Goal: Information Seeking & Learning: Learn about a topic

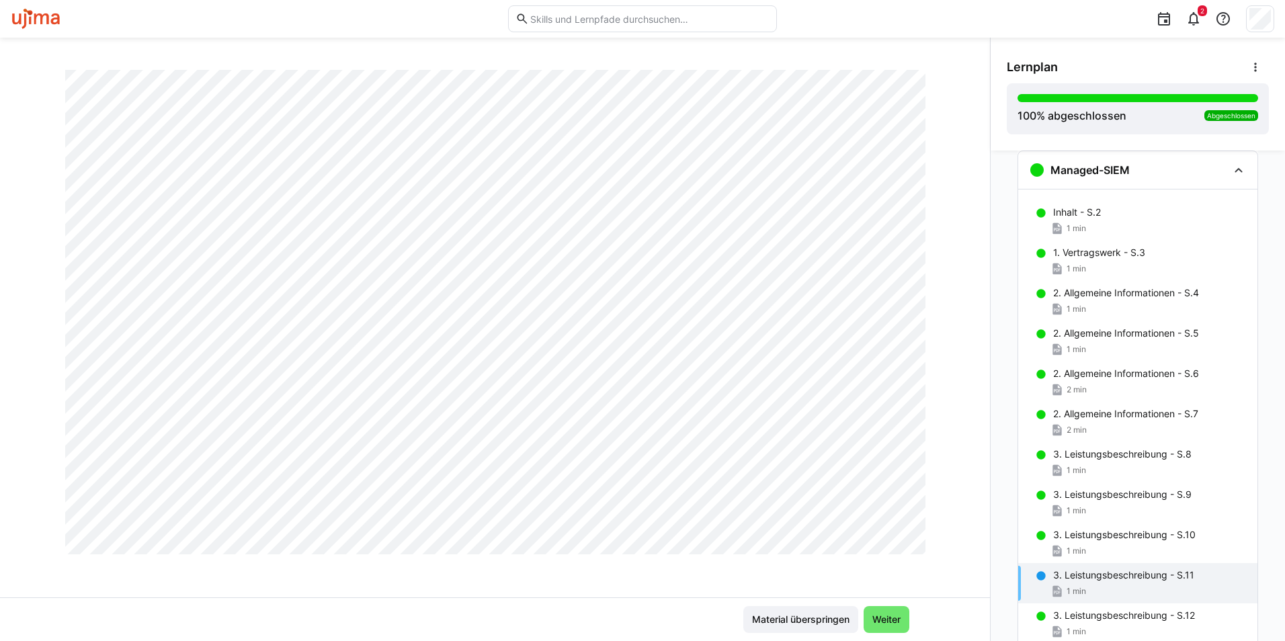
scroll to position [433, 0]
click at [1126, 301] on div "2. Allgemeine Informationen - S.4 1 min" at bounding box center [1137, 301] width 239 height 40
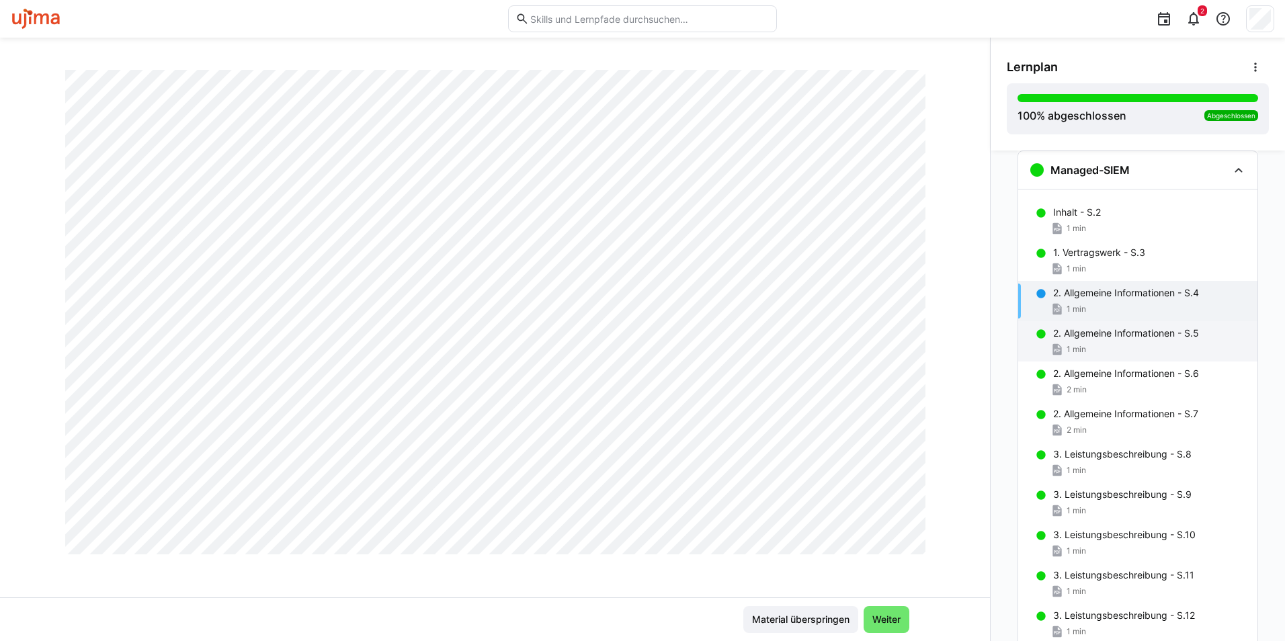
click at [1130, 339] on p "2. Allgemeine Informationen - S.5" at bounding box center [1126, 333] width 146 height 13
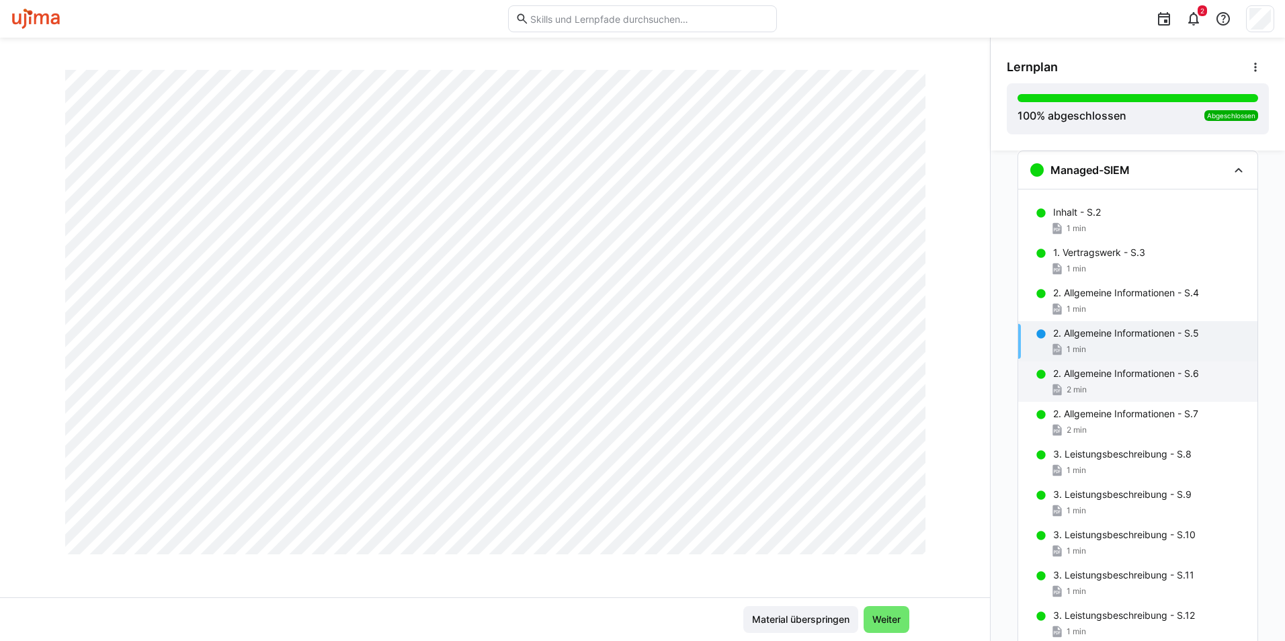
click at [1121, 379] on p "2. Allgemeine Informationen - S.6" at bounding box center [1126, 373] width 146 height 13
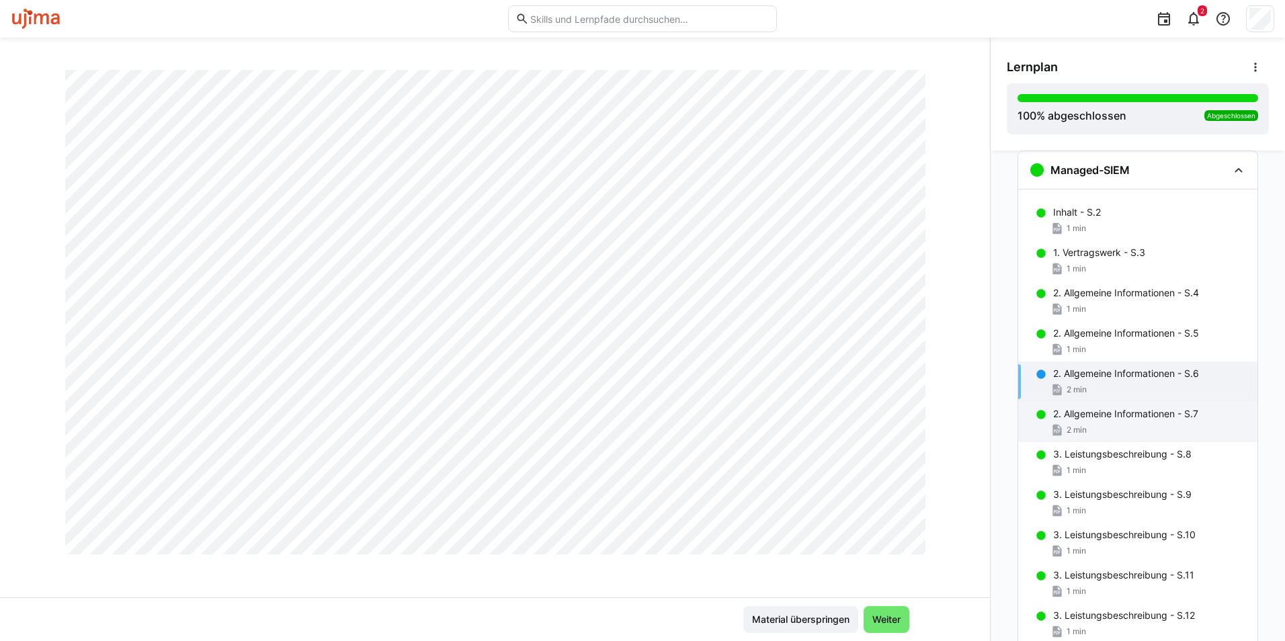
click at [1078, 421] on div "2. Allgemeine Informationen - S.7 2 min" at bounding box center [1137, 422] width 239 height 40
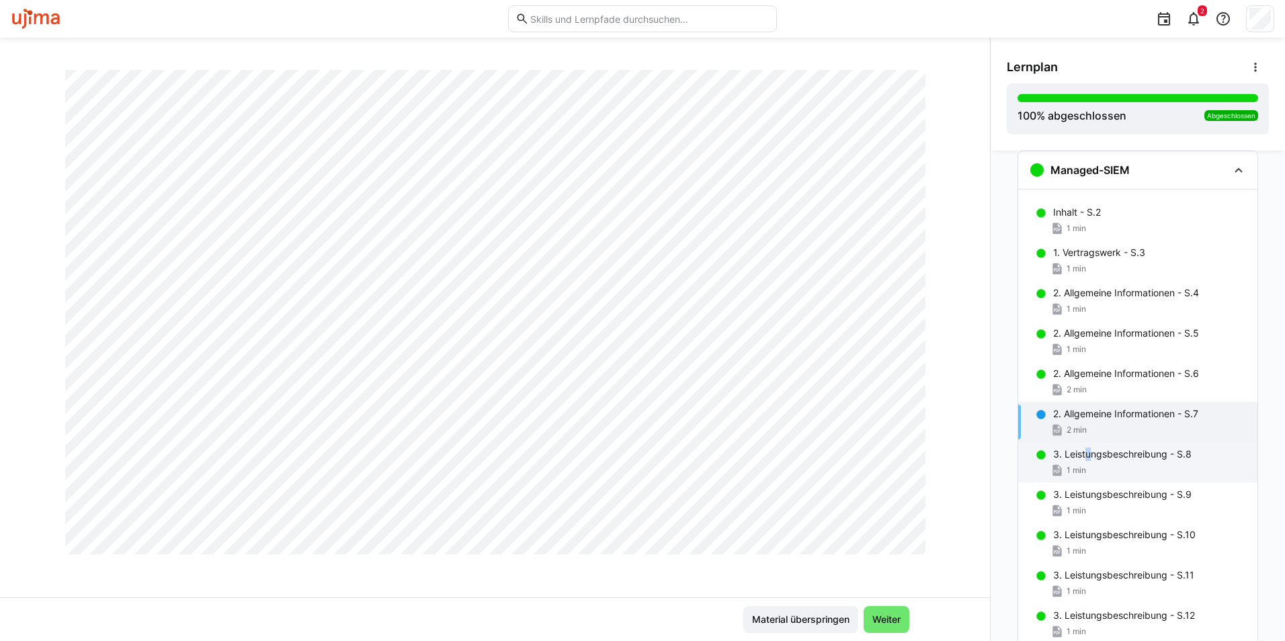
click at [1083, 446] on div "3. Leistungsbeschreibung - S.8 1 min" at bounding box center [1137, 462] width 239 height 40
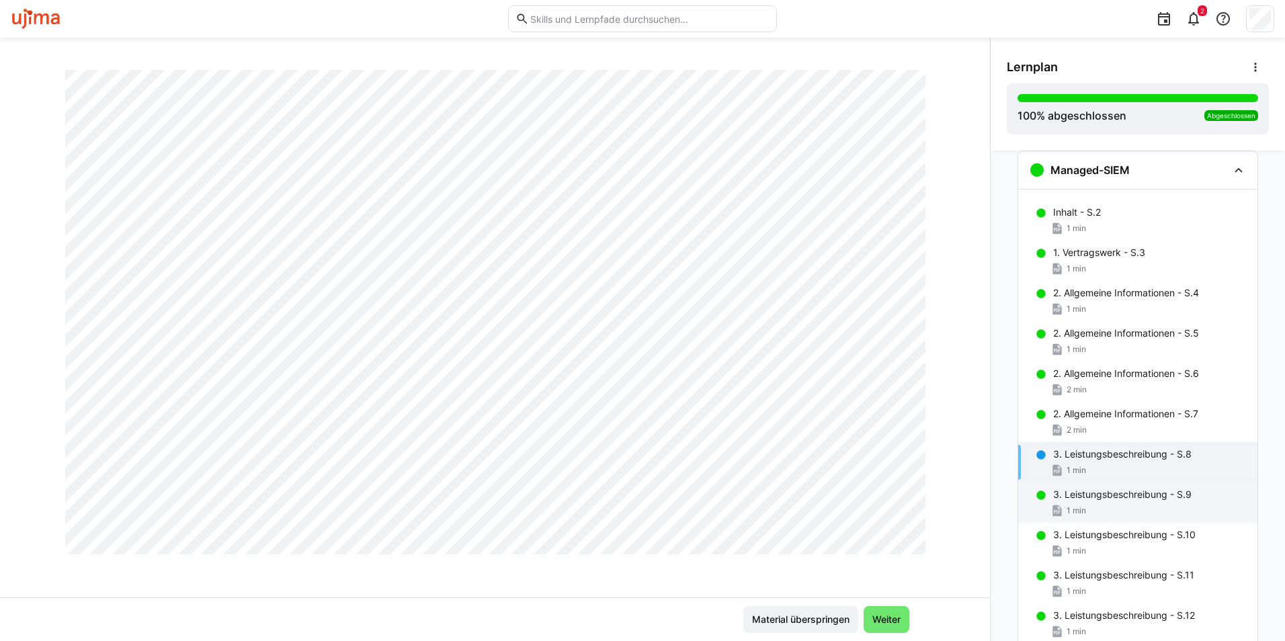
click at [1053, 494] on p "3. Leistungsbeschreibung - S.9" at bounding box center [1122, 494] width 138 height 13
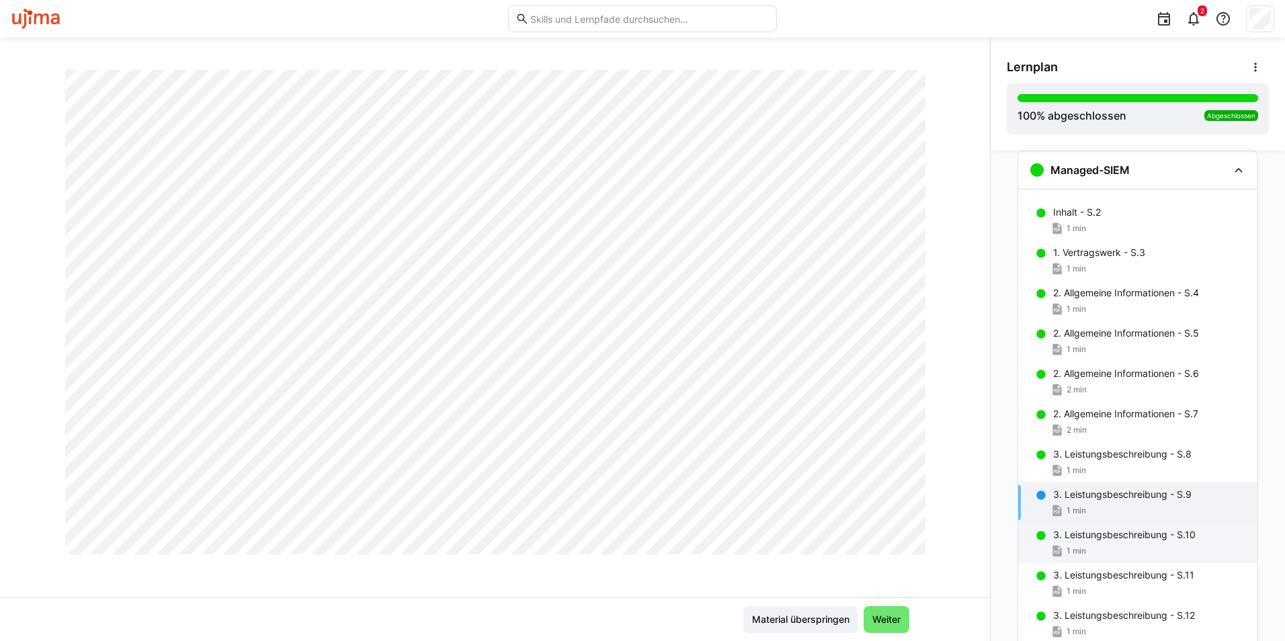
click at [1113, 536] on p "3. Leistungsbeschreibung - S.10" at bounding box center [1124, 534] width 142 height 13
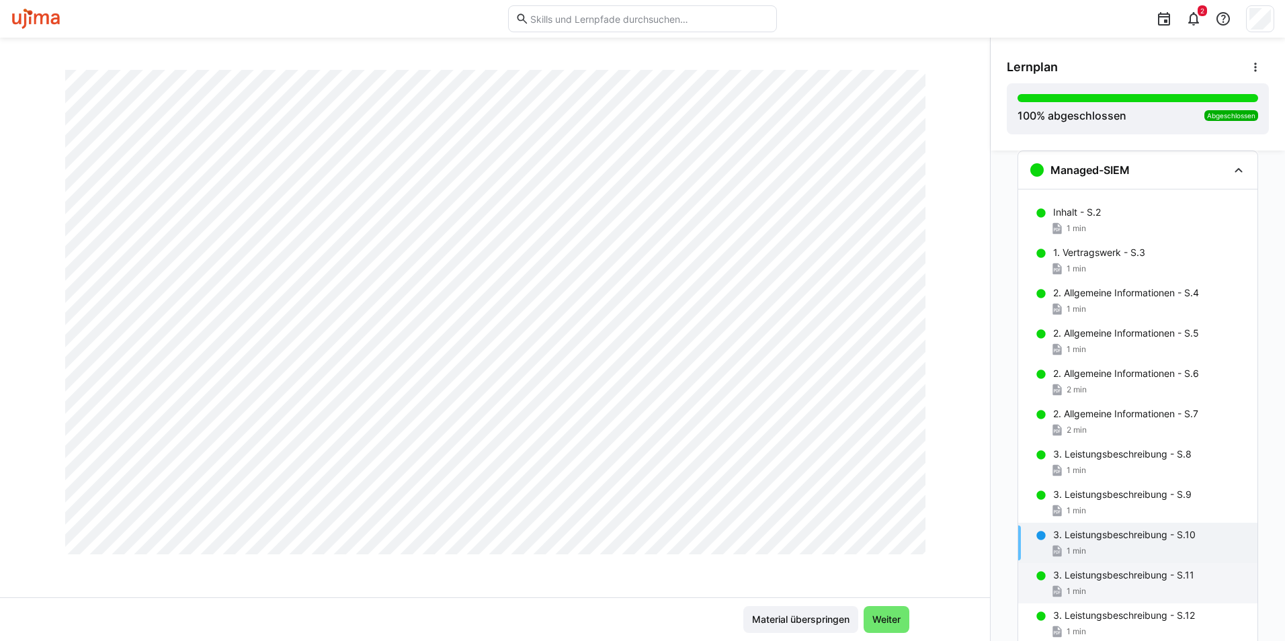
click at [1064, 571] on p "3. Leistungsbeschreibung - S.11" at bounding box center [1123, 574] width 141 height 13
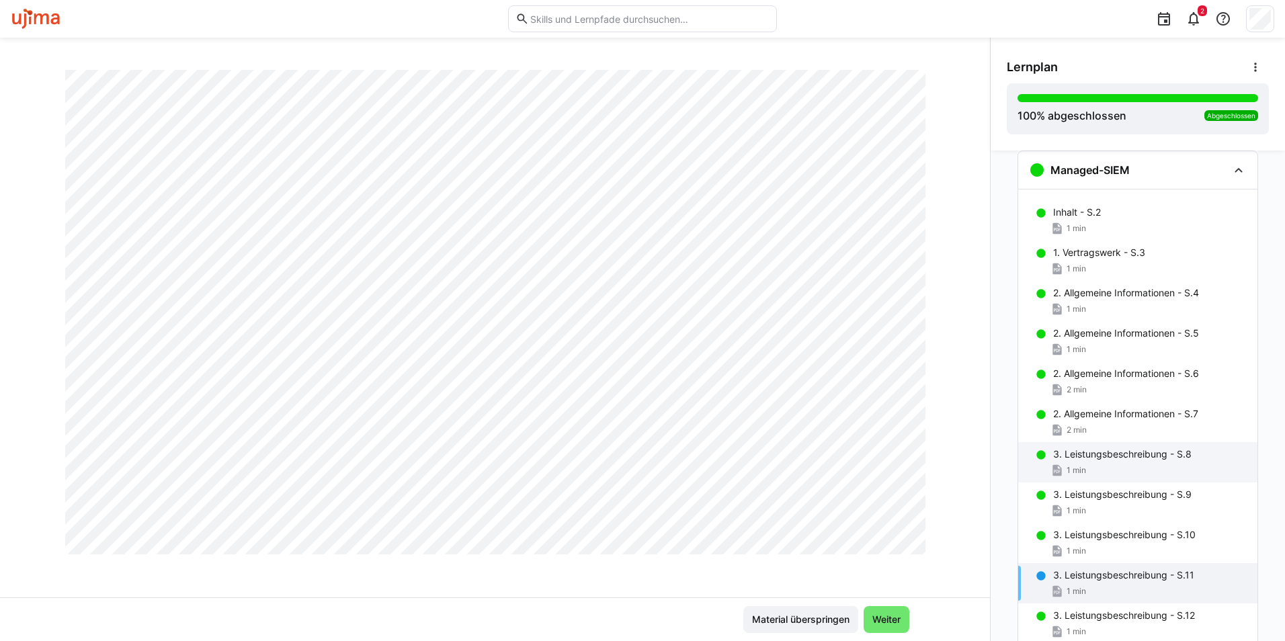
scroll to position [390, 0]
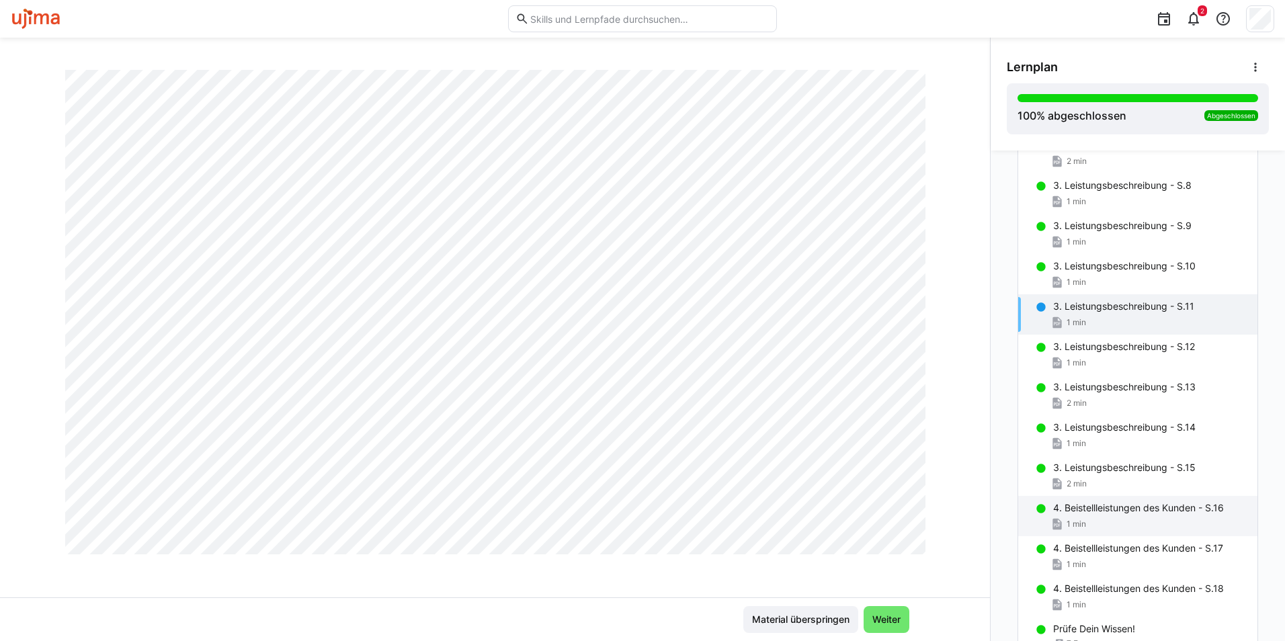
click at [1094, 499] on div "4. Beistellleistungen des Kunden - S.16 1 min" at bounding box center [1137, 516] width 239 height 40
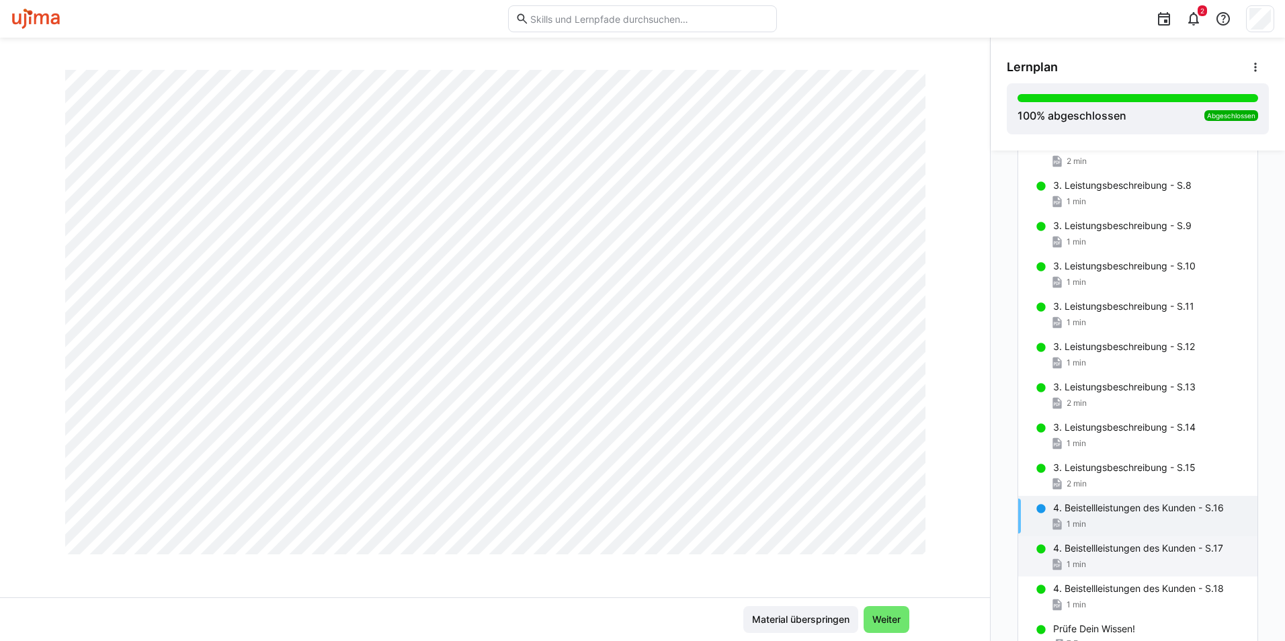
click at [1097, 539] on div "4. Beistellleistungen des Kunden - S.17 1 min" at bounding box center [1137, 556] width 239 height 40
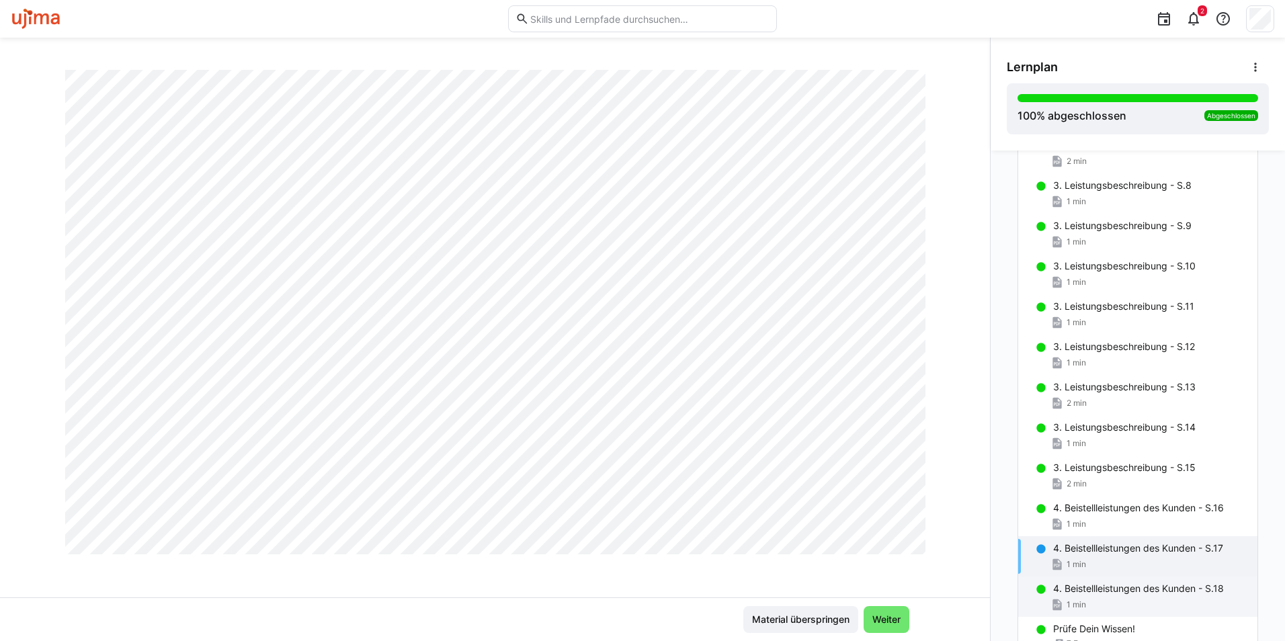
click at [1085, 584] on p "4. Beistellleistungen des Kunden - S.18" at bounding box center [1138, 588] width 171 height 13
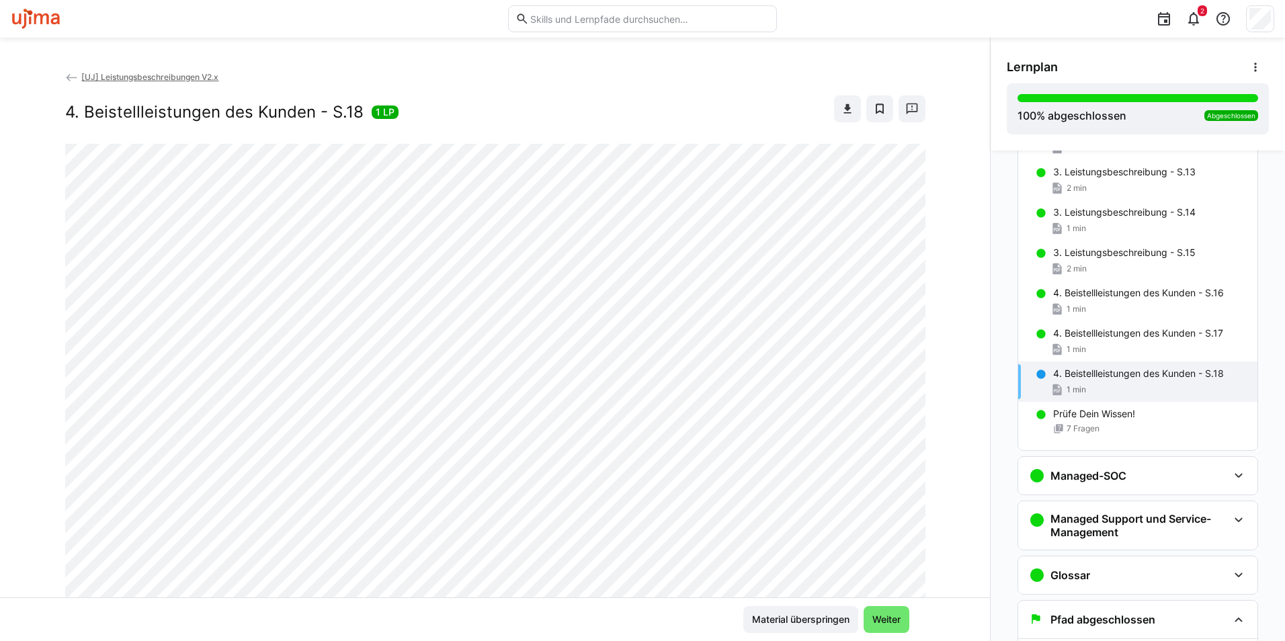
scroll to position [691, 0]
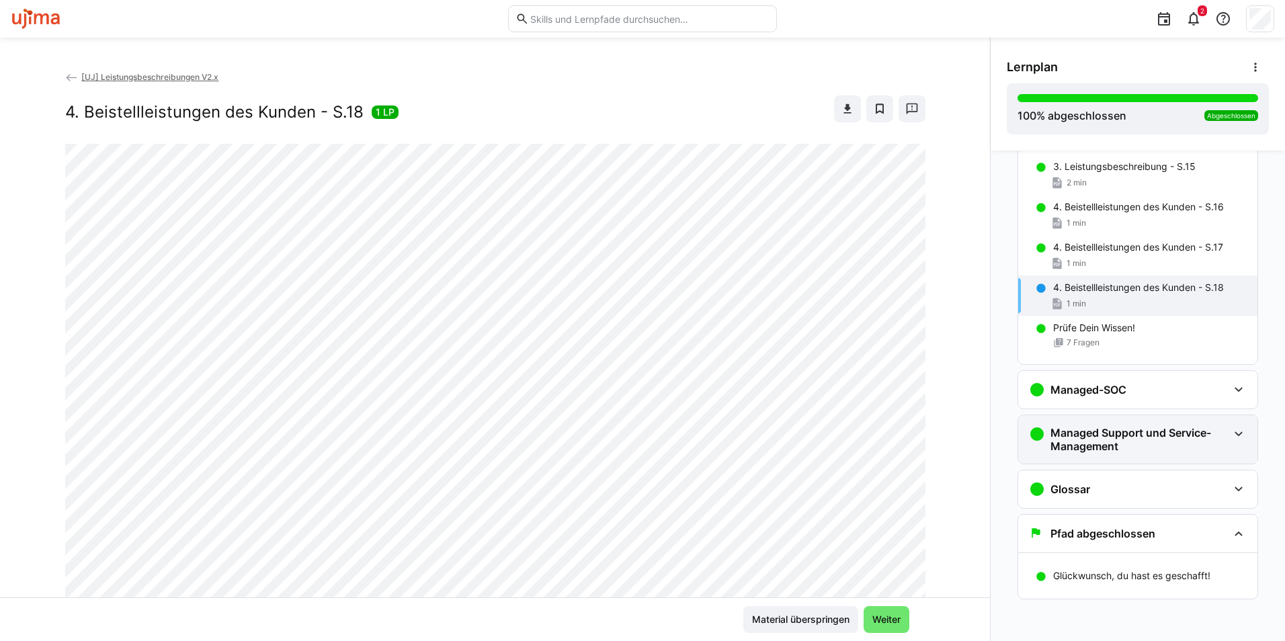
click at [1230, 431] on eds-icon at bounding box center [1238, 434] width 16 height 16
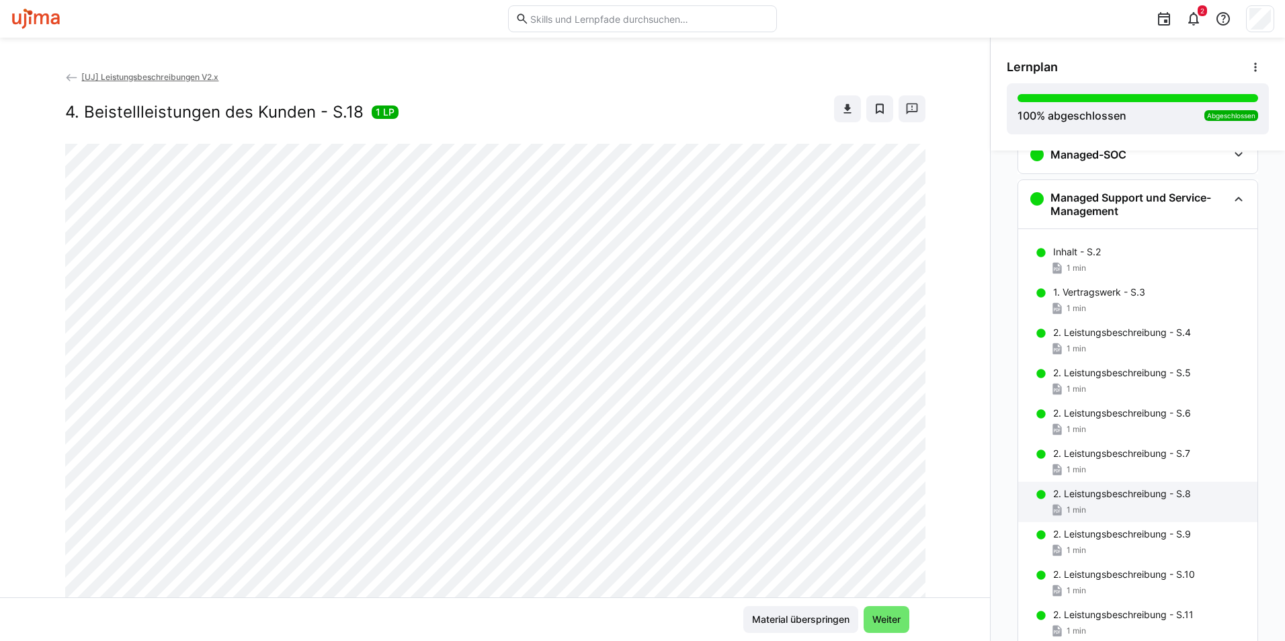
scroll to position [892, 0]
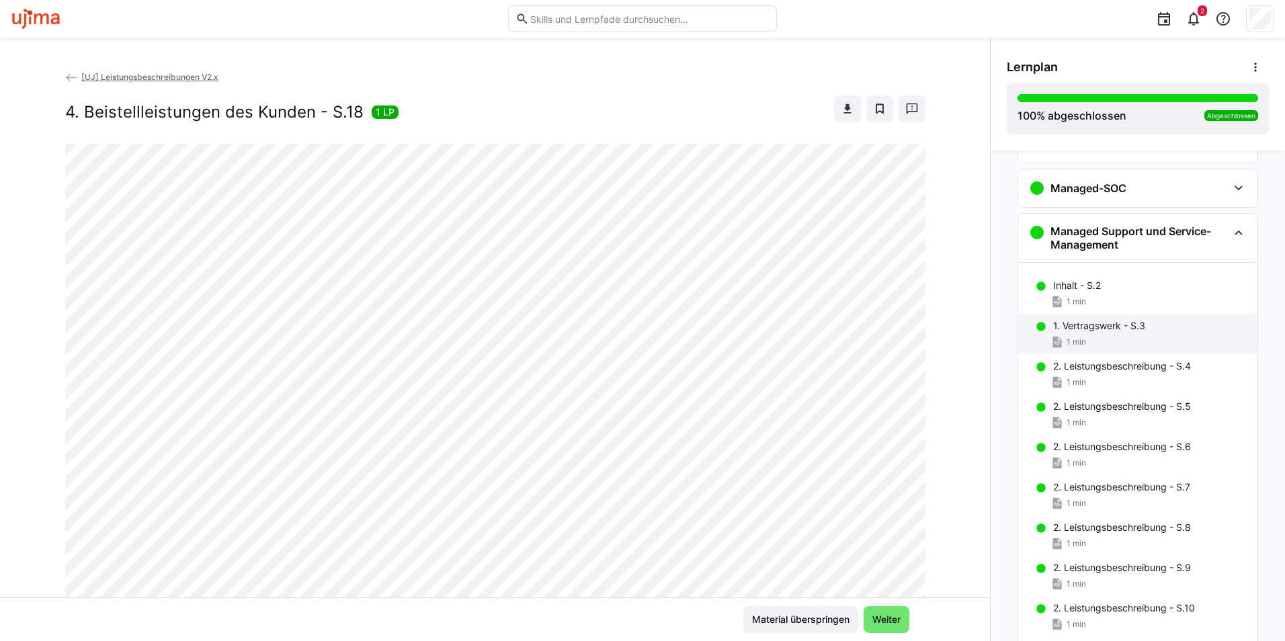
click at [1092, 340] on div "1 min" at bounding box center [1150, 341] width 194 height 13
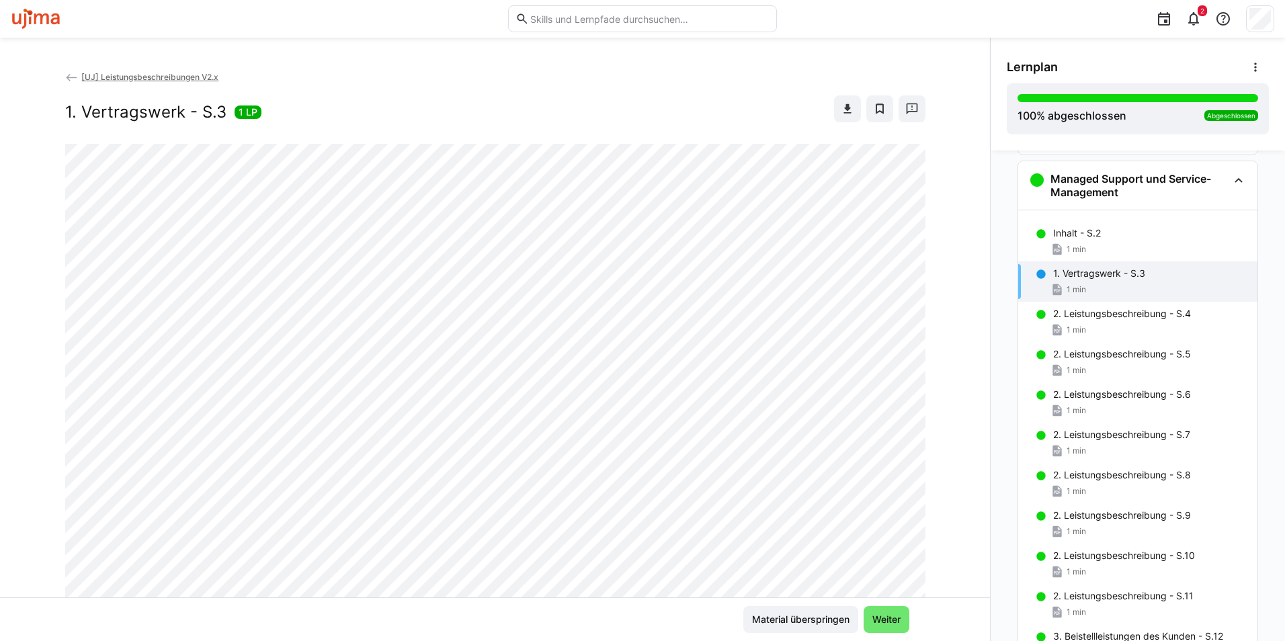
scroll to position [955, 0]
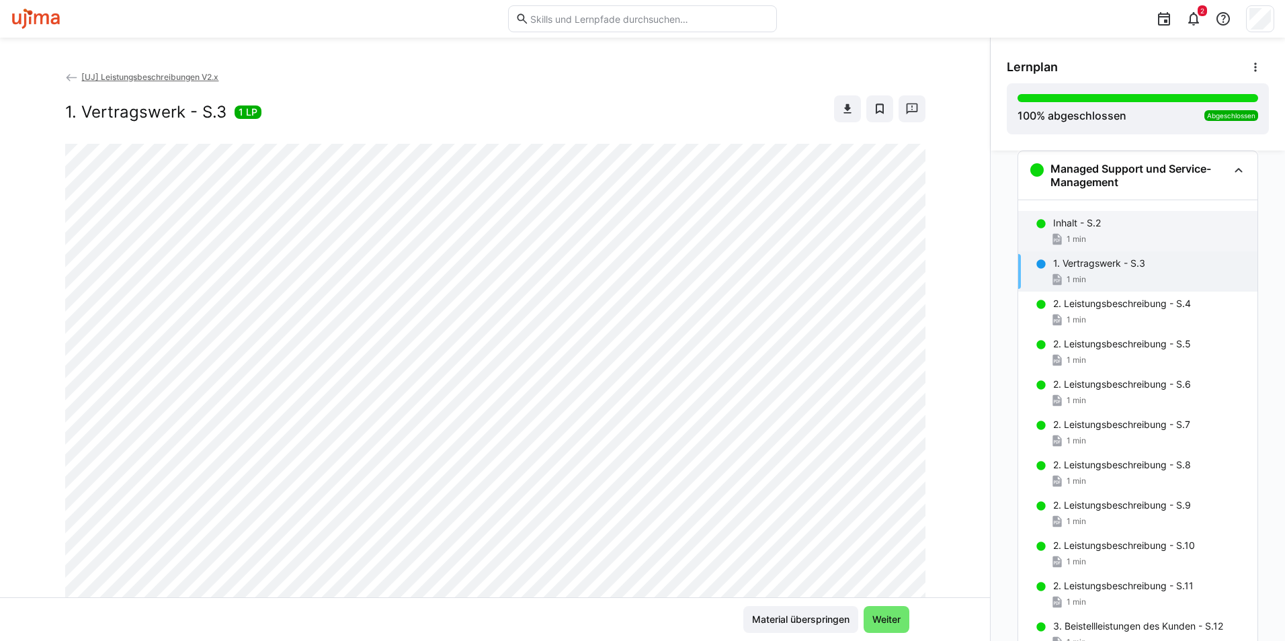
click at [1067, 230] on div "Inhalt - S.2 1 min" at bounding box center [1137, 231] width 239 height 40
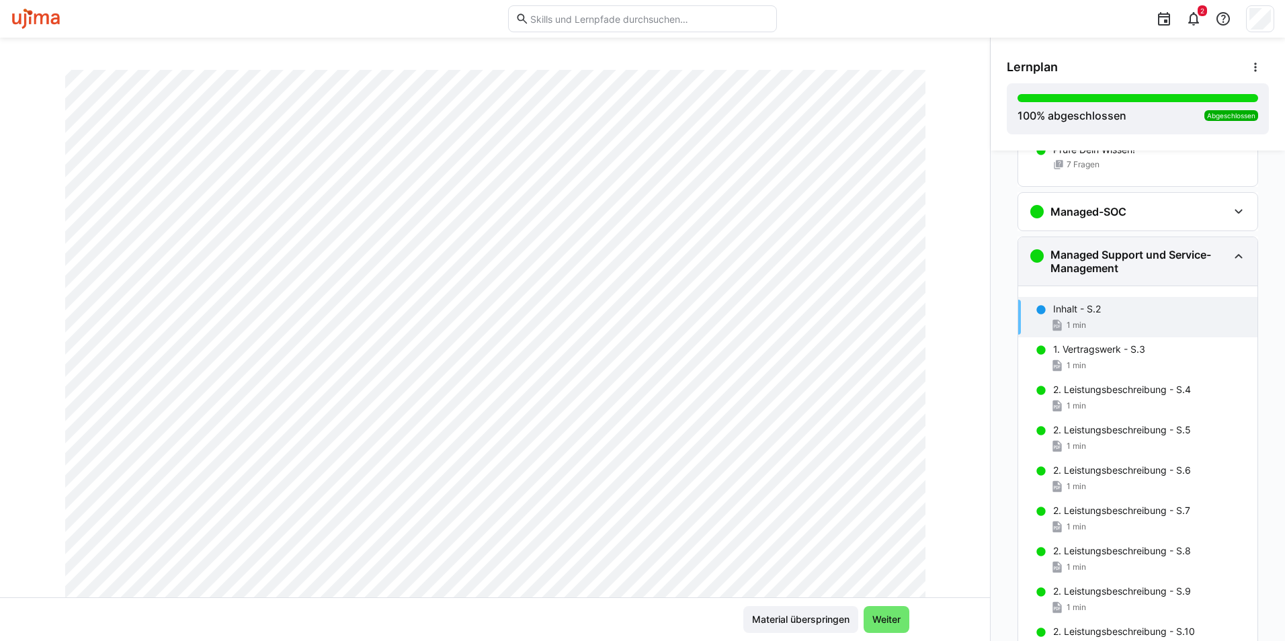
scroll to position [686, 0]
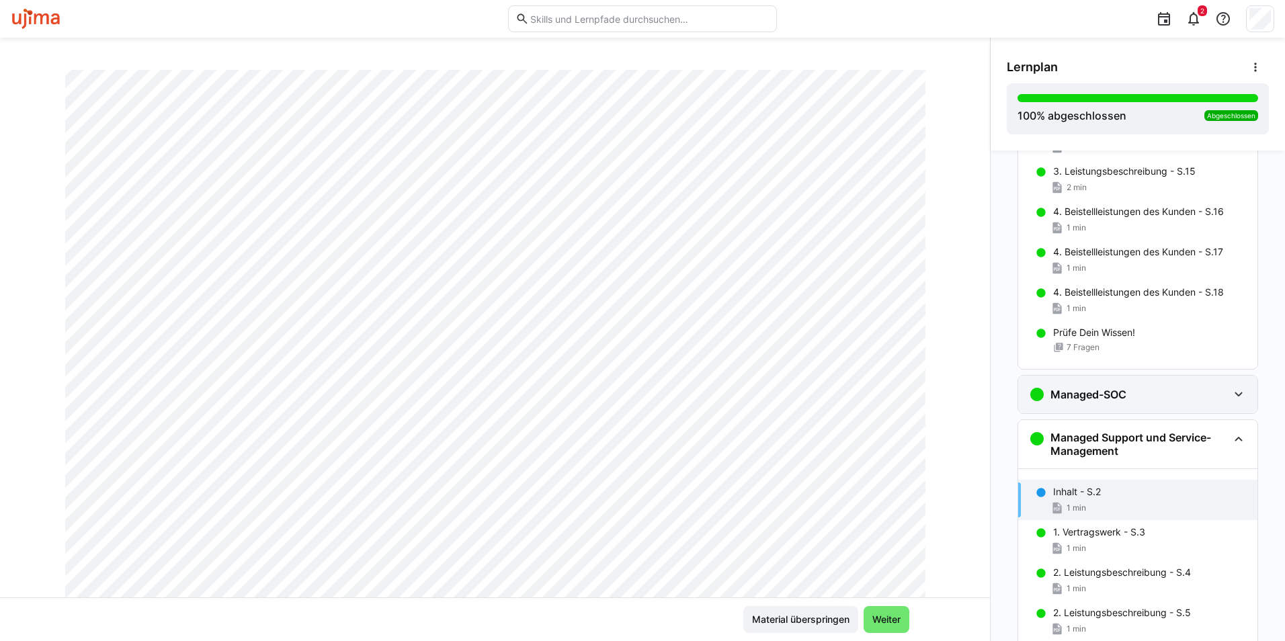
click at [1114, 387] on div "Managed-SOC" at bounding box center [1077, 394] width 97 height 16
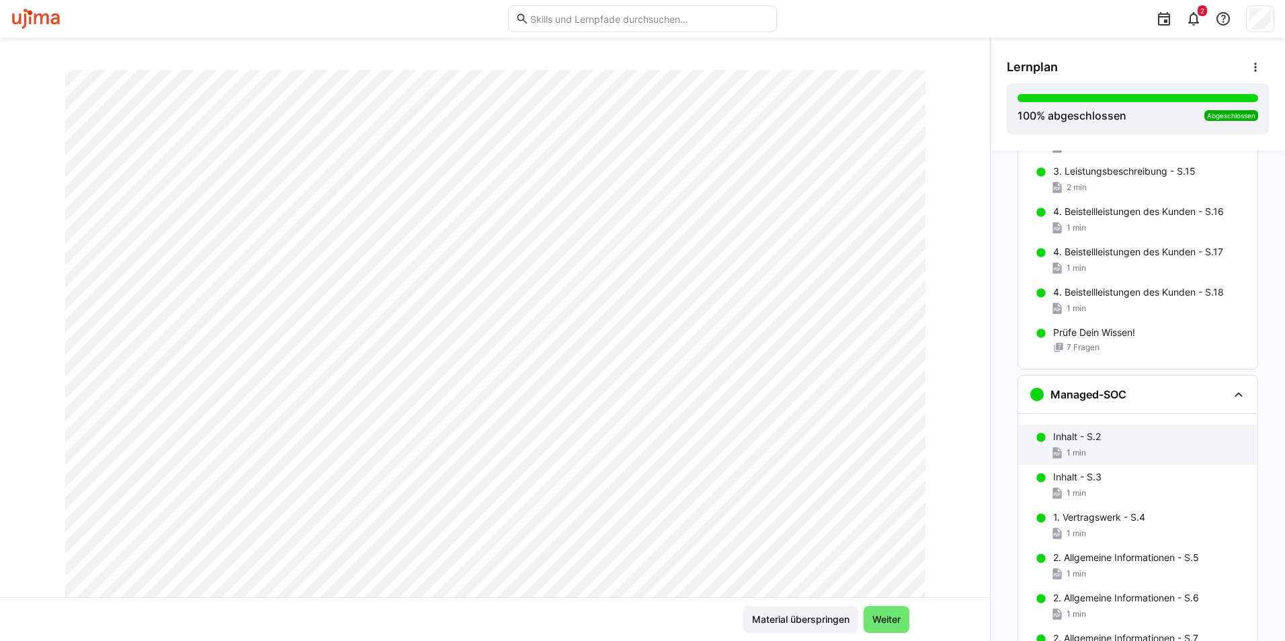
click at [1091, 439] on p "Inhalt - S.2" at bounding box center [1077, 436] width 48 height 13
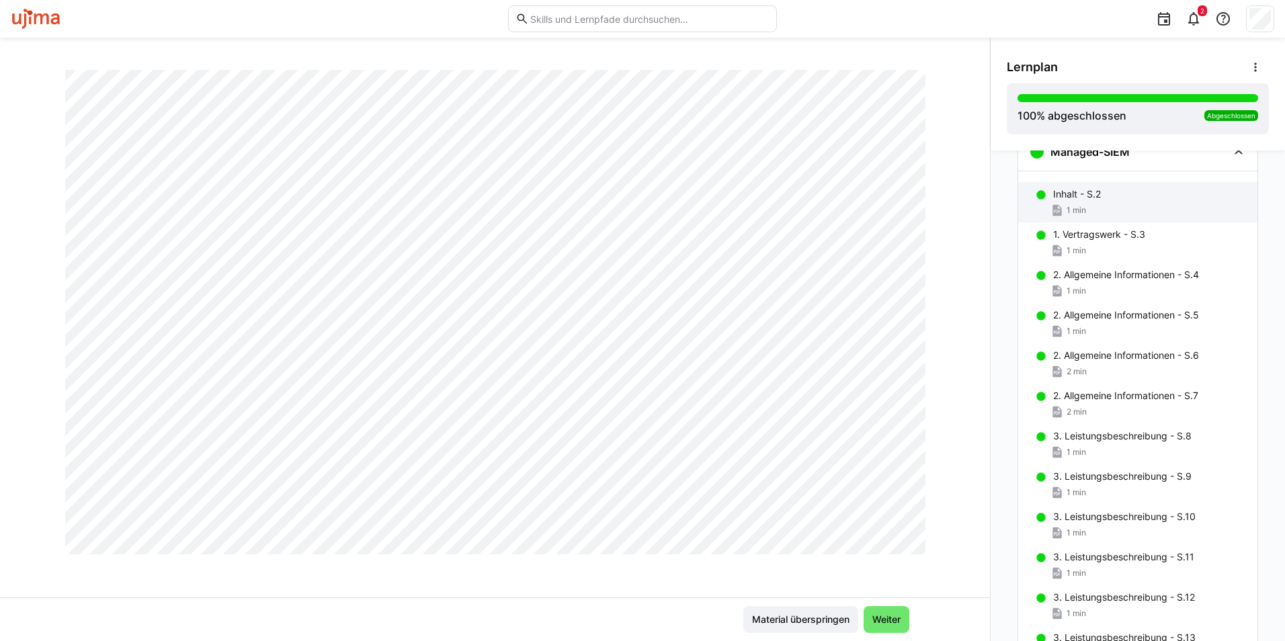
scroll to position [0, 0]
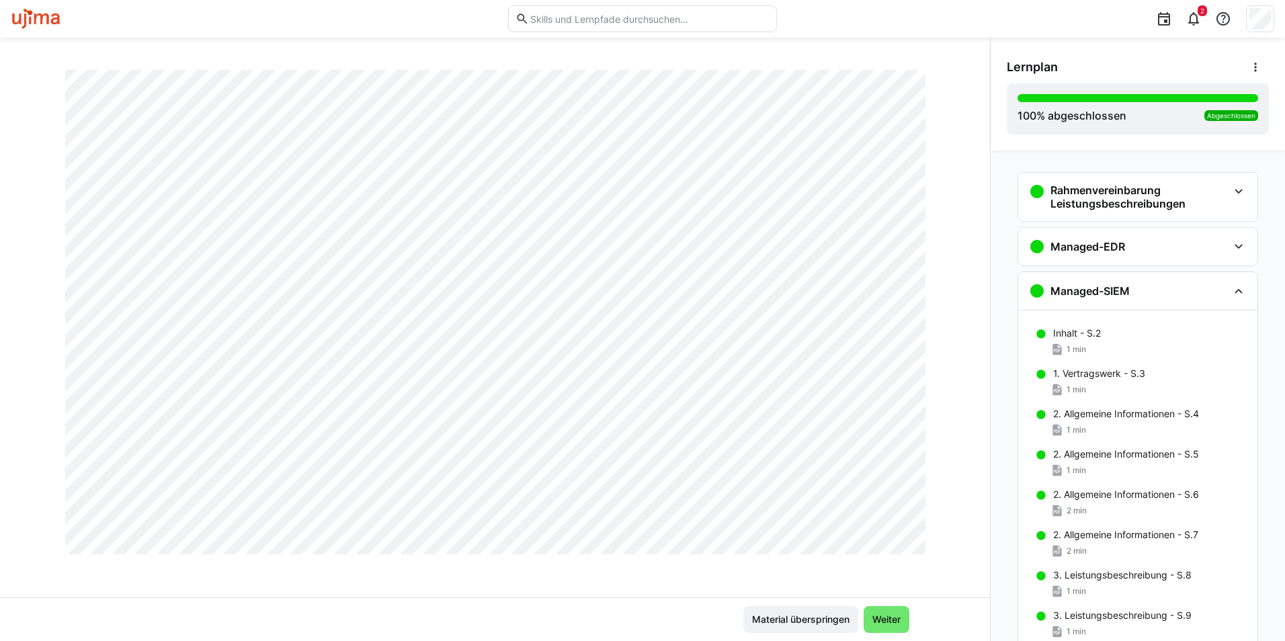
click at [1099, 326] on div "Inhalt - S.2 1 min" at bounding box center [1137, 341] width 239 height 40
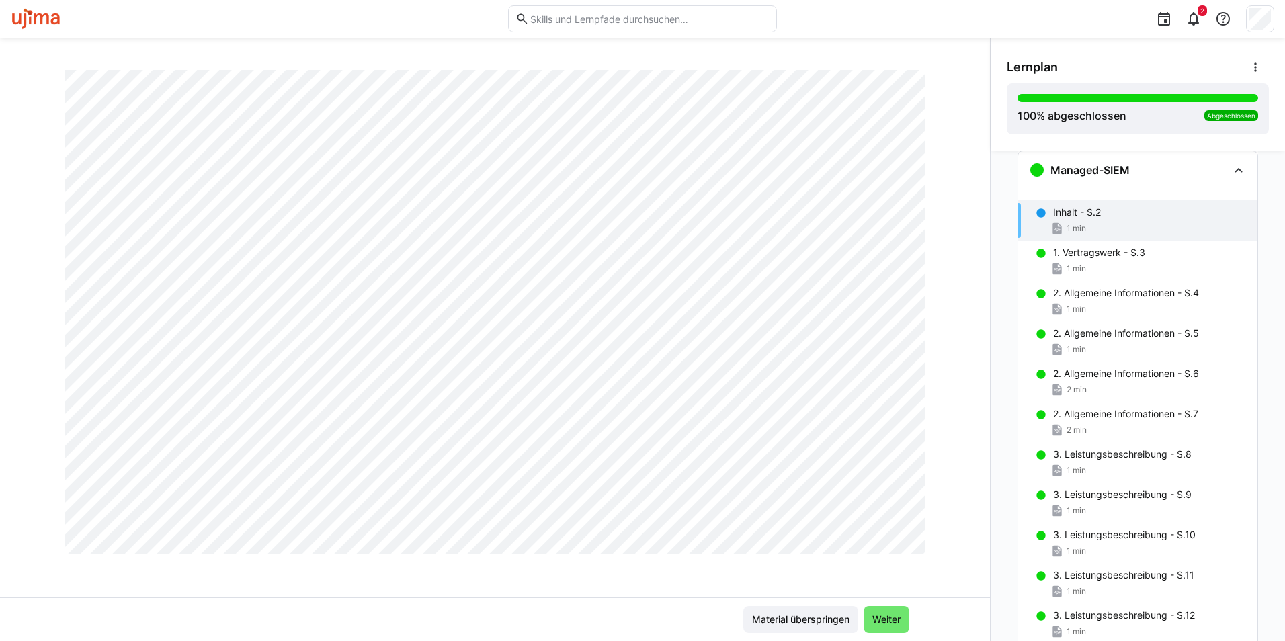
scroll to position [299, 0]
click at [1109, 300] on div "2. Allgemeine Informationen - S.4 1 min" at bounding box center [1137, 301] width 239 height 40
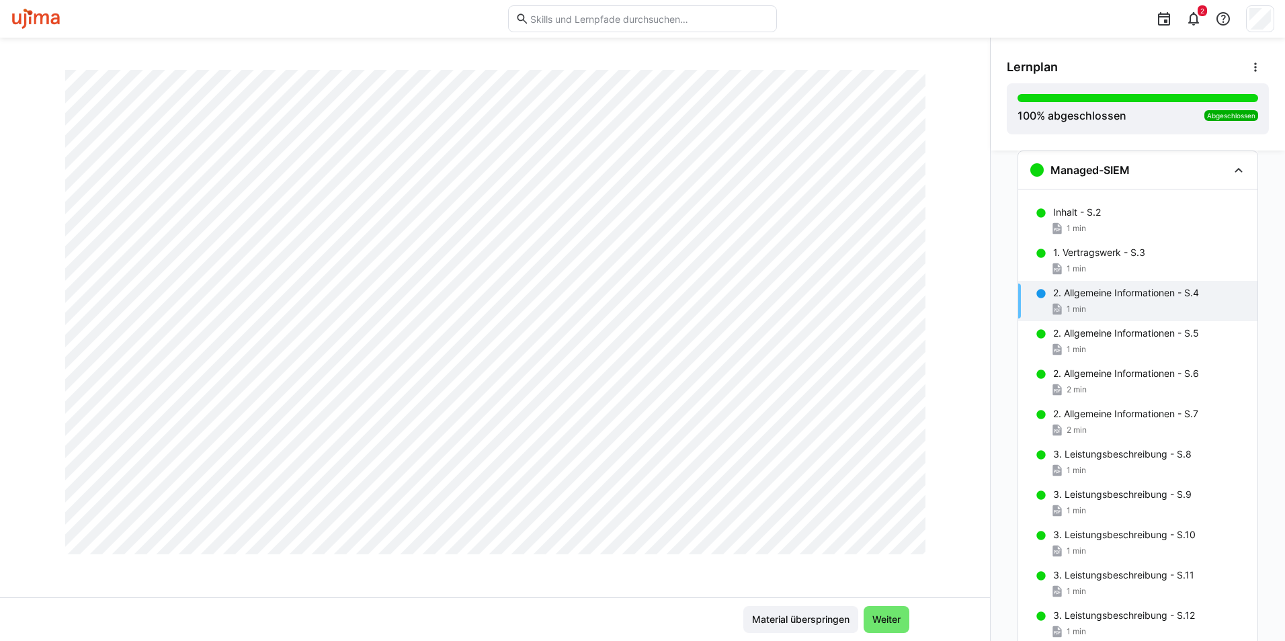
scroll to position [635, 0]
click at [1088, 353] on div "1 min" at bounding box center [1150, 349] width 194 height 13
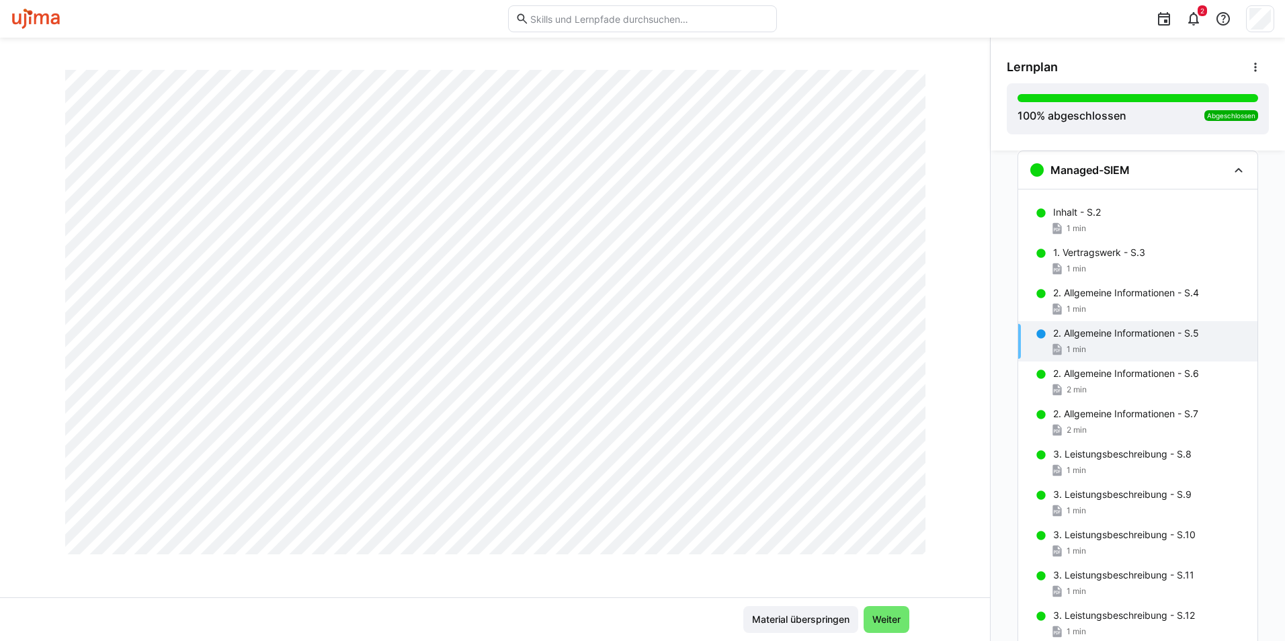
scroll to position [769, 0]
click at [1103, 388] on div "2 min" at bounding box center [1150, 389] width 194 height 13
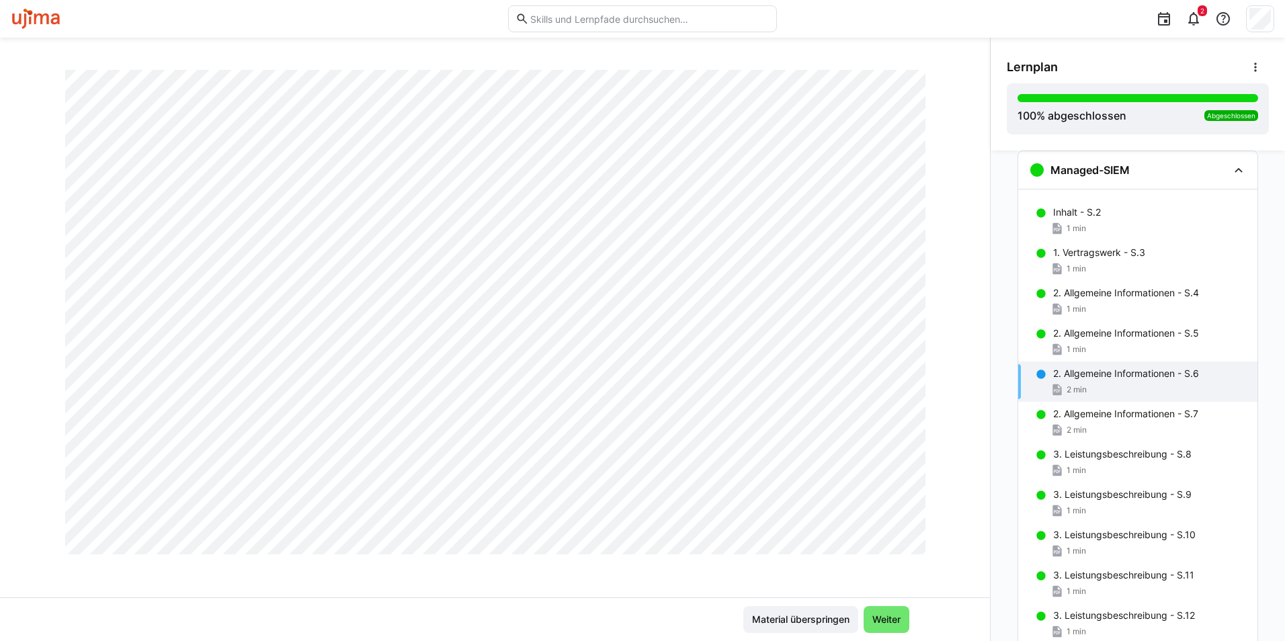
scroll to position [538, 0]
click at [1082, 419] on p "2. Allgemeine Informationen - S.7" at bounding box center [1125, 413] width 145 height 13
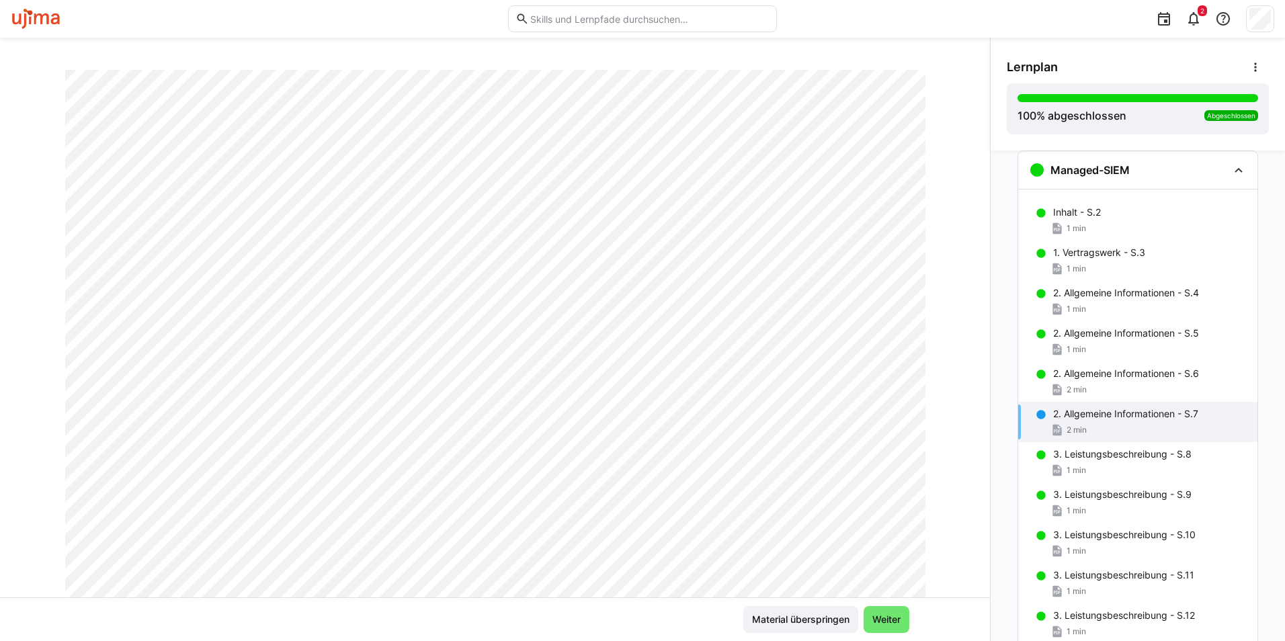
scroll to position [0, 0]
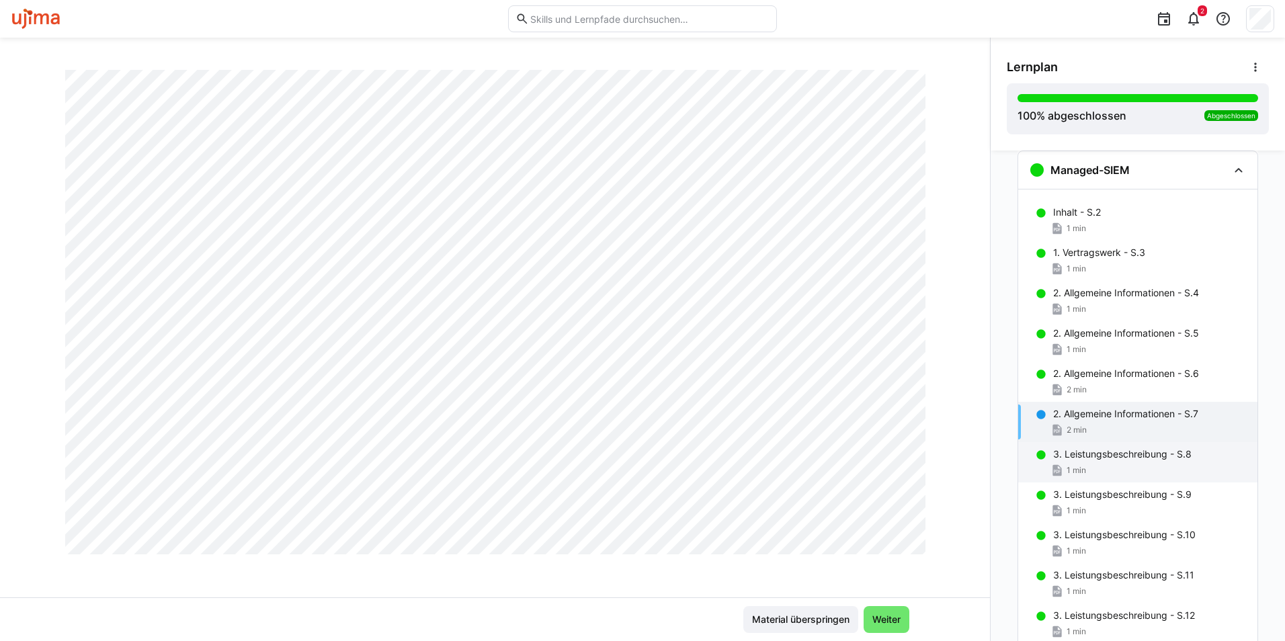
click at [1068, 465] on span "1 min" at bounding box center [1075, 470] width 19 height 11
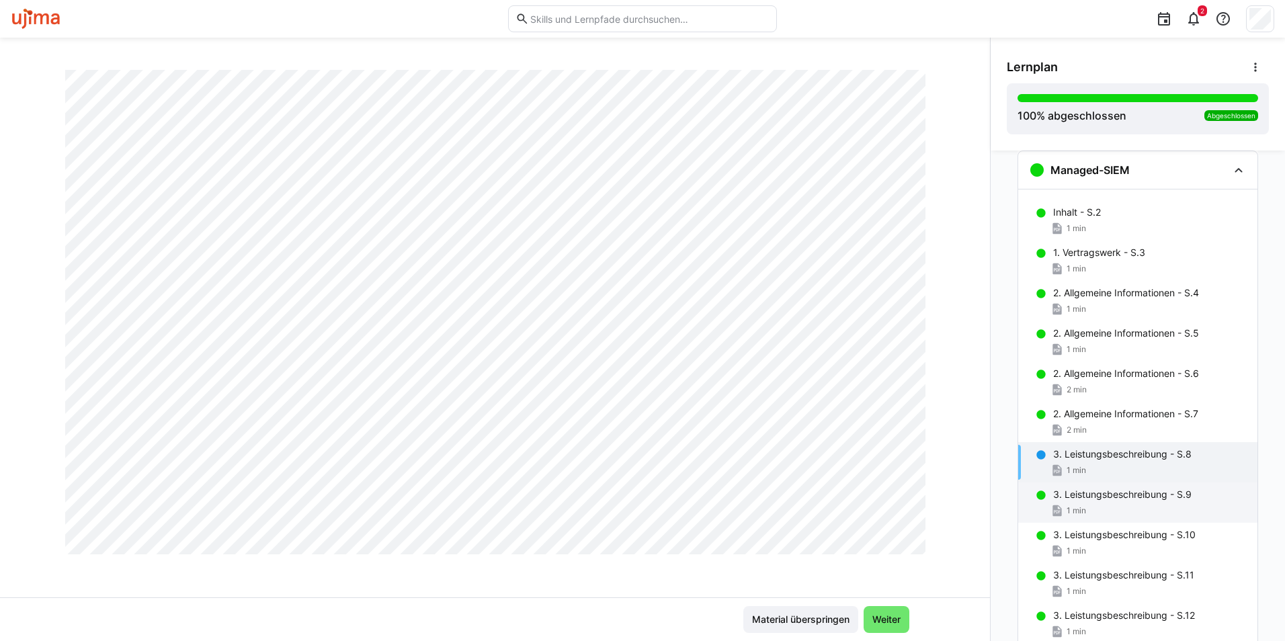
click at [1077, 490] on p "3. Leistungsbeschreibung - S.9" at bounding box center [1122, 494] width 138 height 13
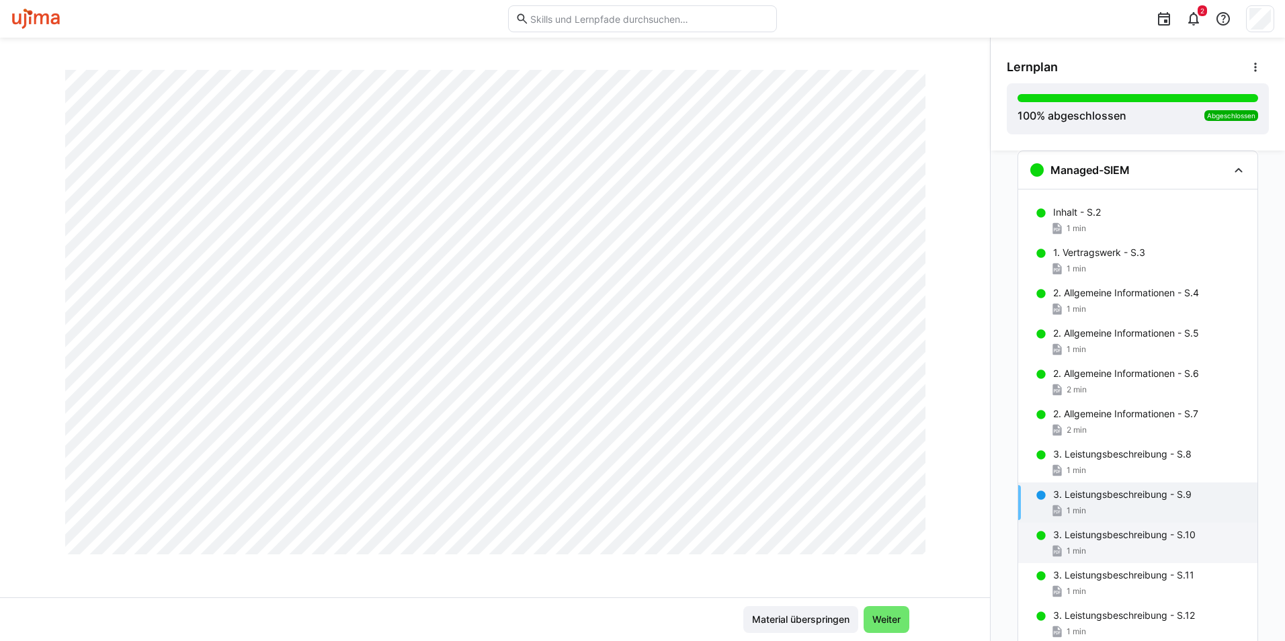
click at [1070, 538] on p "3. Leistungsbeschreibung - S.10" at bounding box center [1124, 534] width 142 height 13
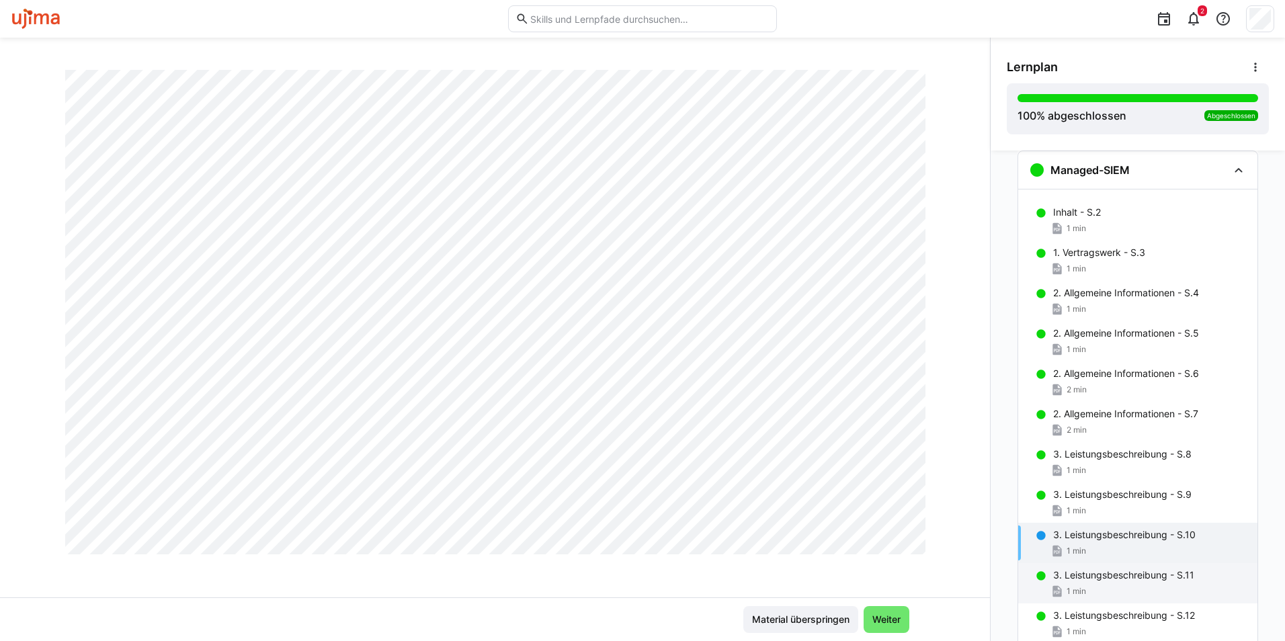
click at [1070, 578] on p "3. Leistungsbeschreibung - S.11" at bounding box center [1123, 574] width 141 height 13
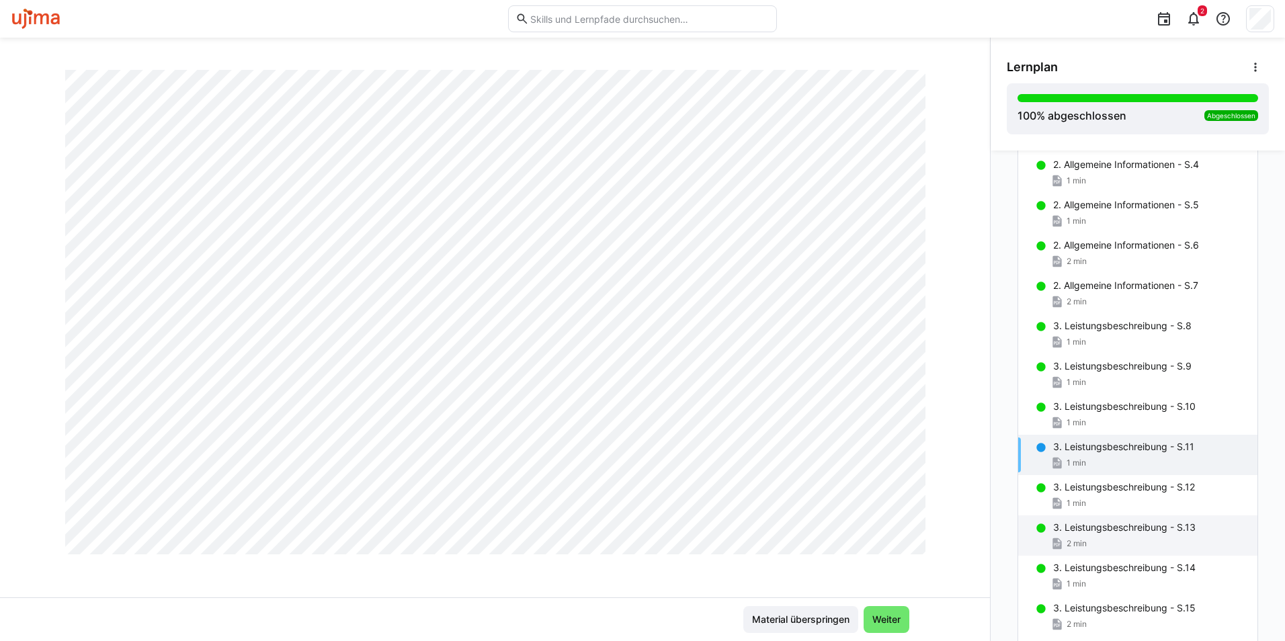
scroll to position [255, 0]
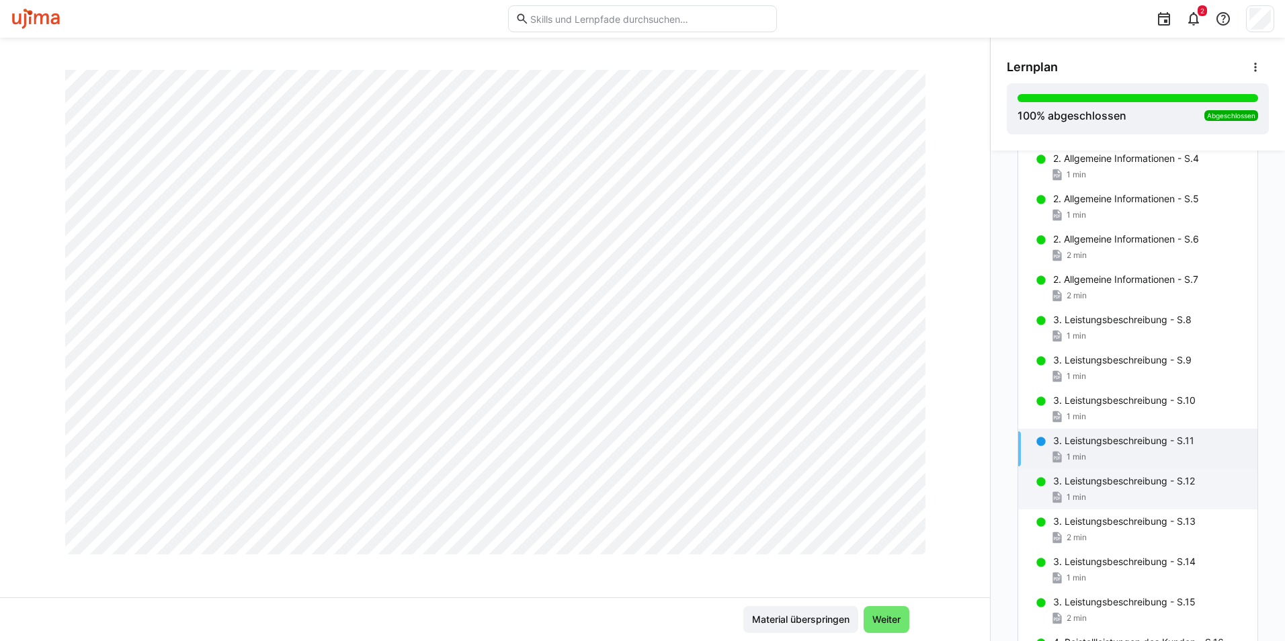
click at [1070, 503] on div "1 min" at bounding box center [1068, 497] width 36 height 13
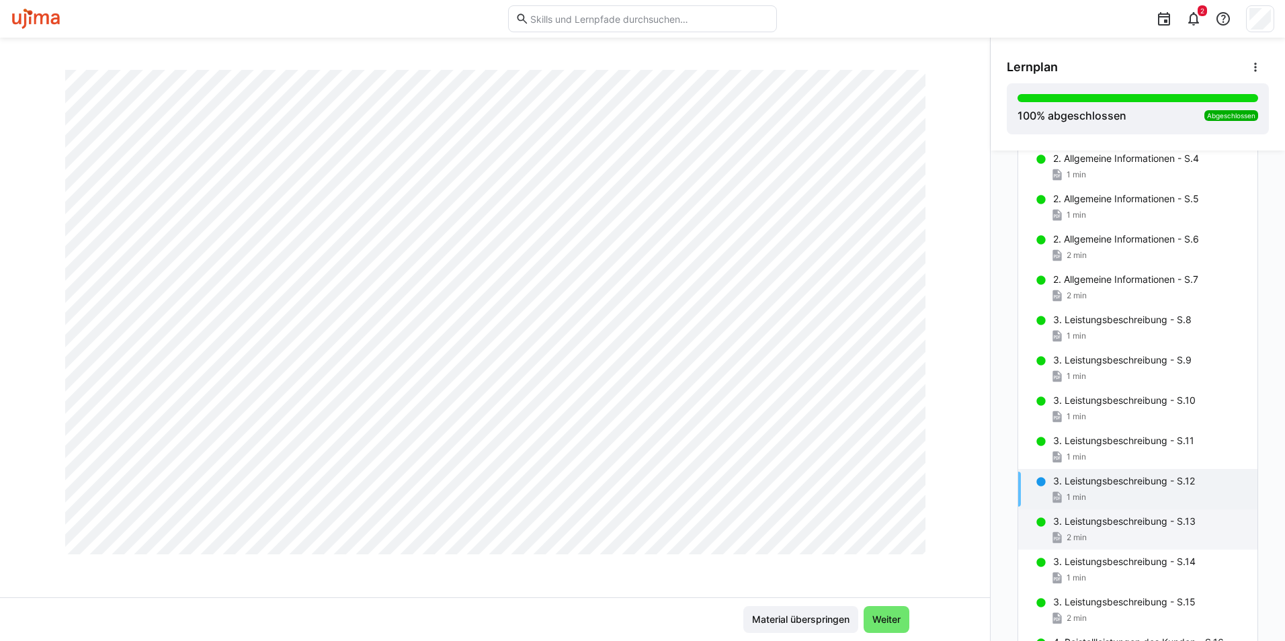
click at [1068, 532] on div "2 min" at bounding box center [1068, 537] width 36 height 13
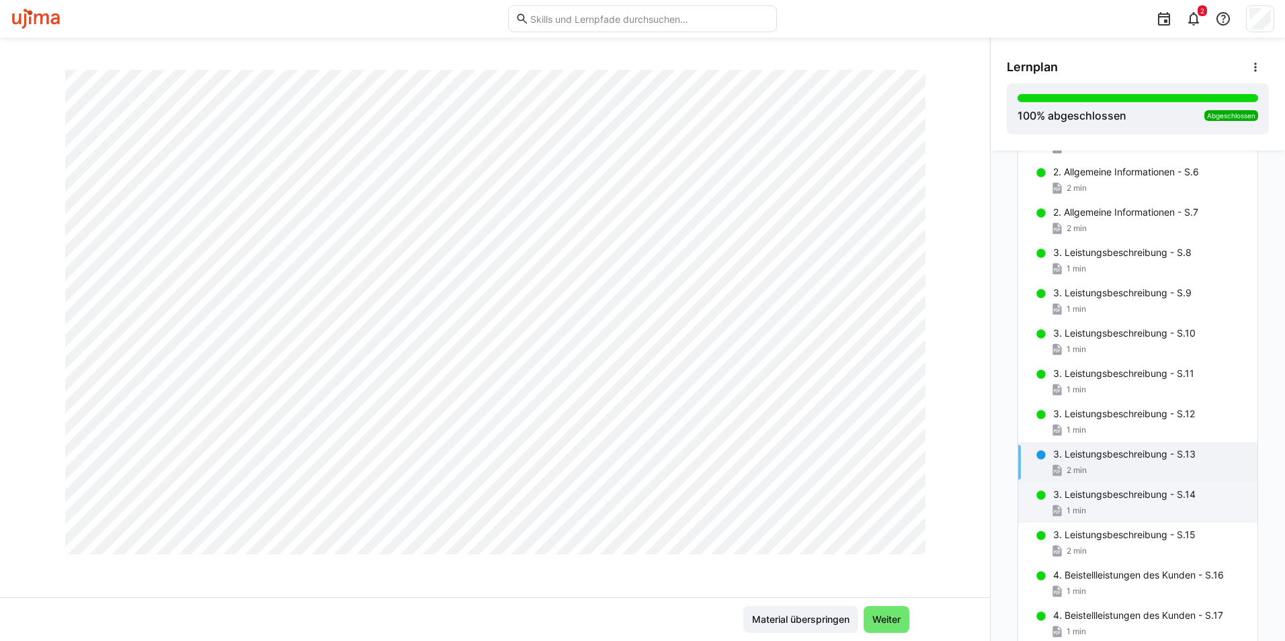
click at [1074, 503] on div "3. Leistungsbeschreibung - S.14 1 min" at bounding box center [1137, 502] width 239 height 40
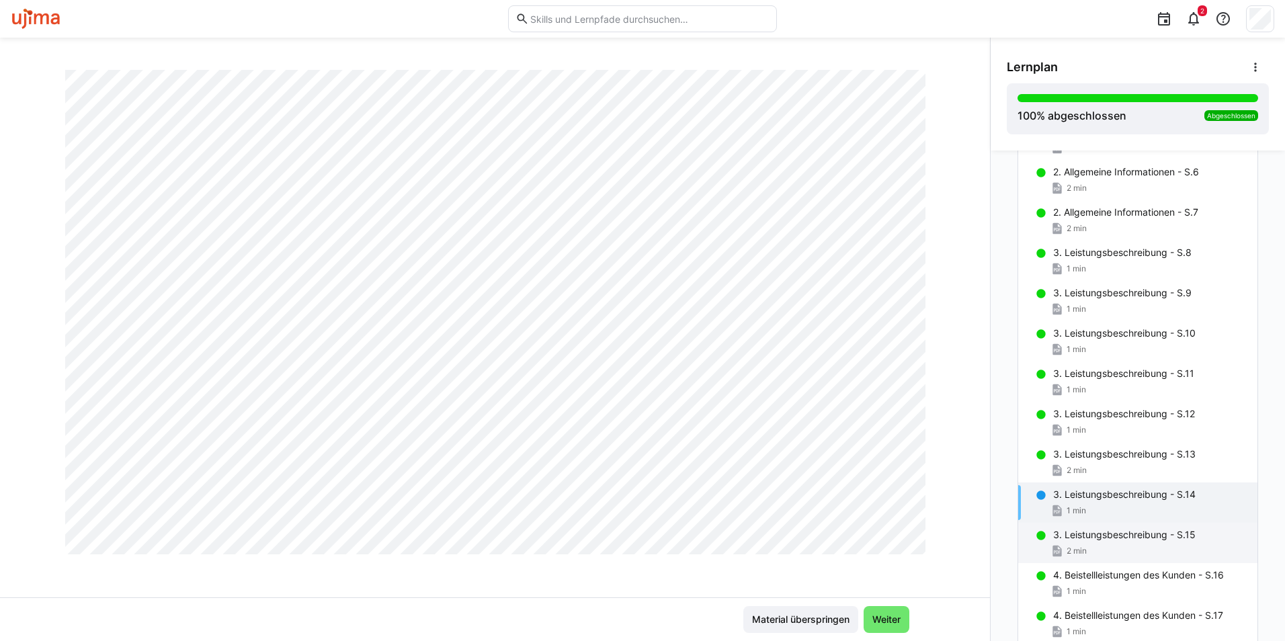
click at [1116, 543] on div "3. Leistungsbeschreibung - S.15 2 min" at bounding box center [1137, 543] width 239 height 40
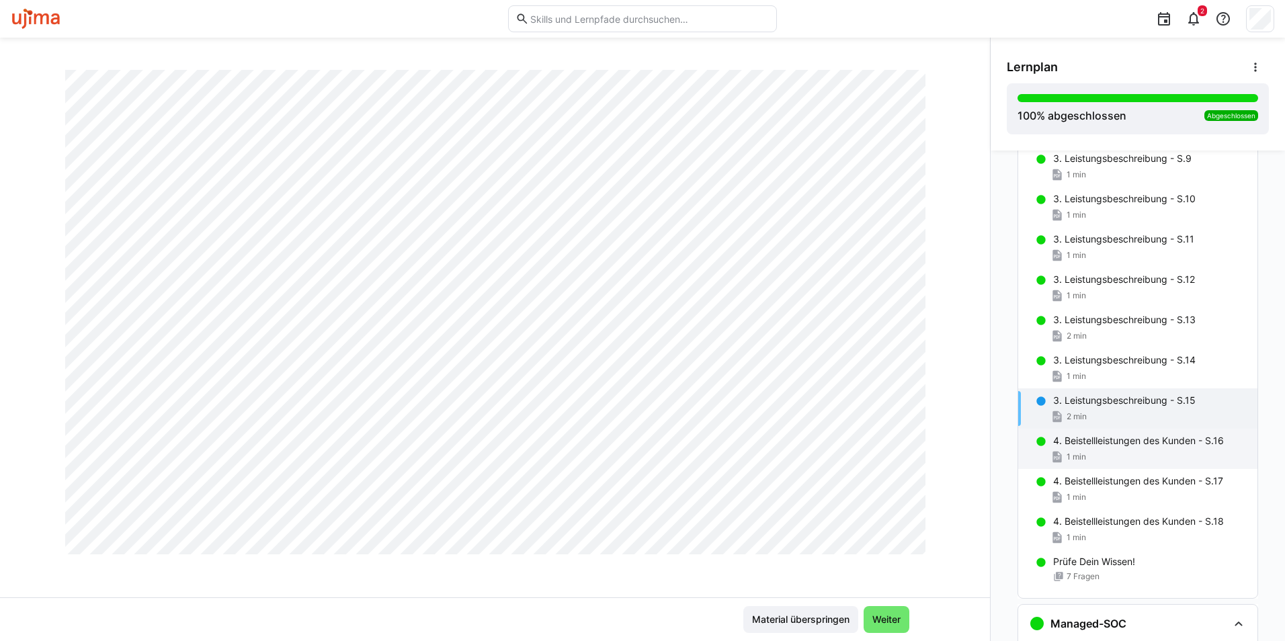
click at [1087, 453] on div "1 min" at bounding box center [1150, 456] width 194 height 13
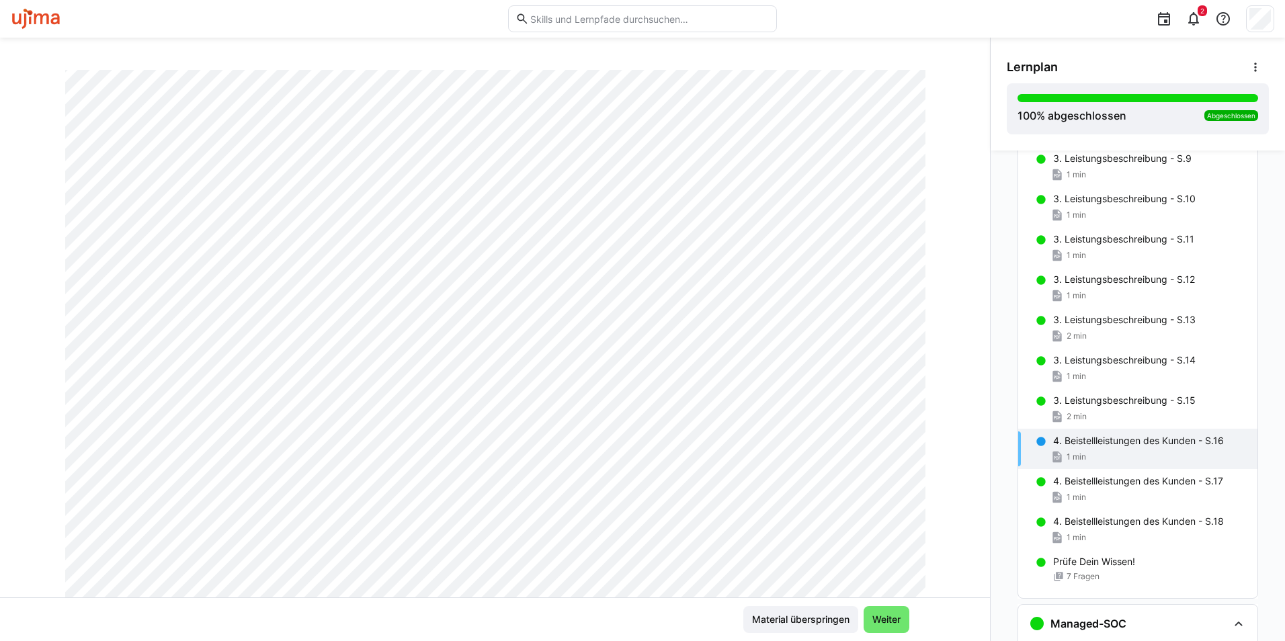
scroll to position [30, 0]
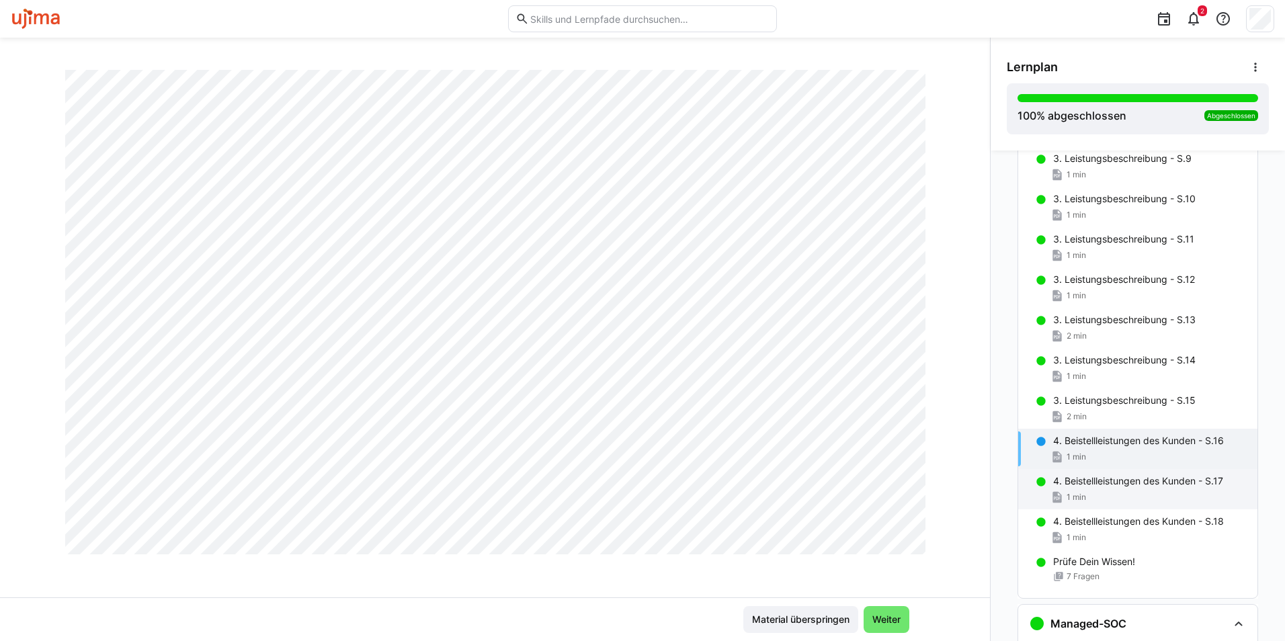
click at [1093, 498] on div "1 min" at bounding box center [1150, 497] width 194 height 13
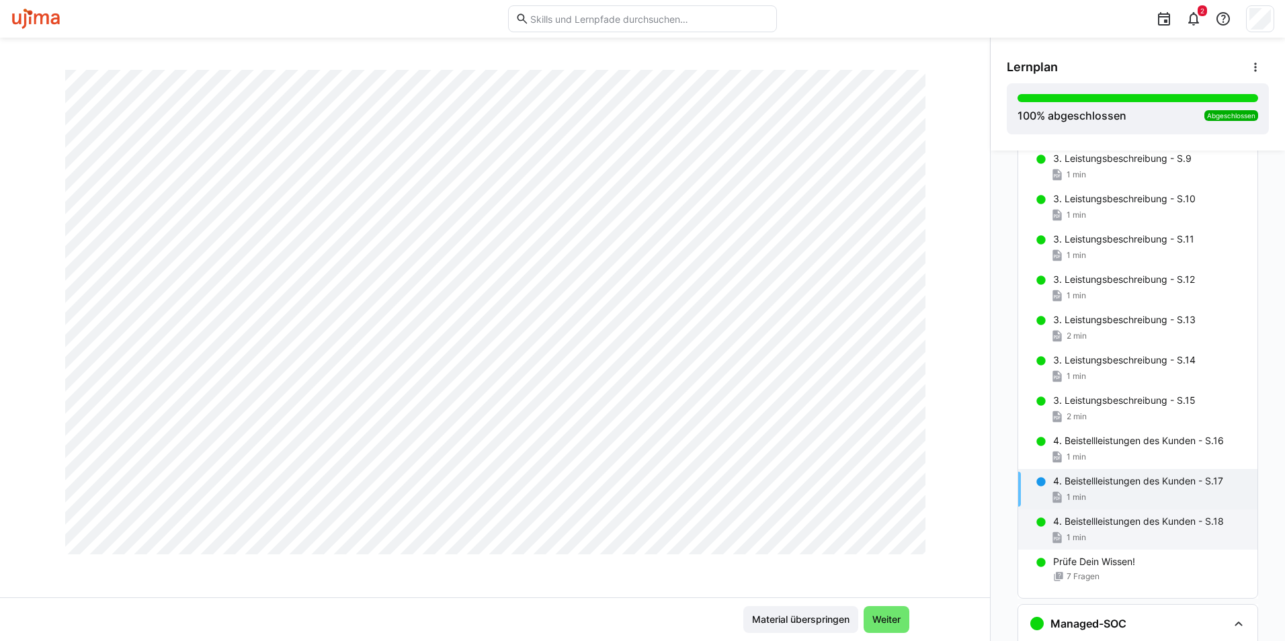
click at [1068, 523] on p "4. Beistellleistungen des Kunden - S.18" at bounding box center [1138, 521] width 171 height 13
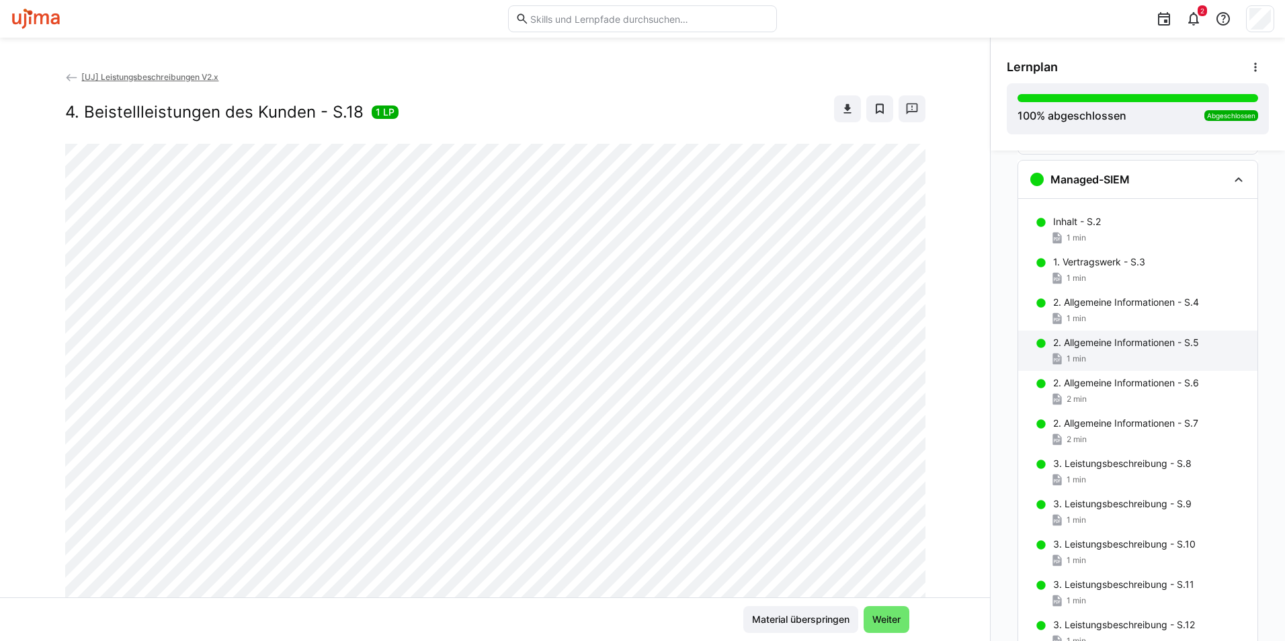
scroll to position [0, 0]
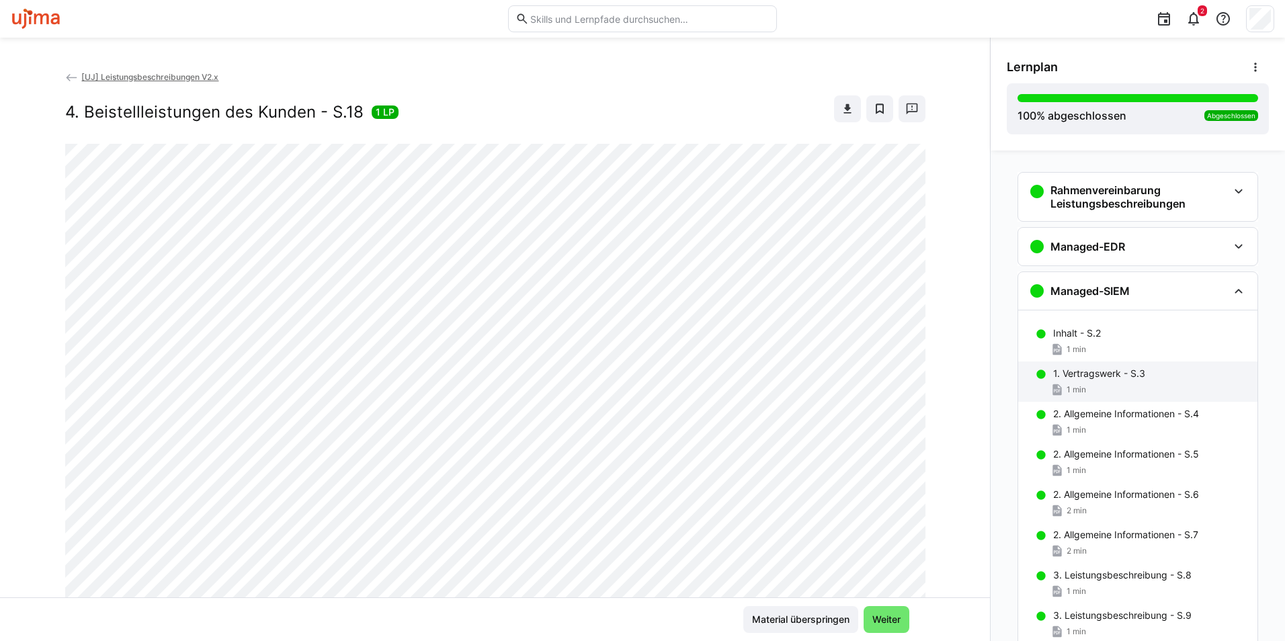
click at [1109, 394] on div "1 min" at bounding box center [1150, 389] width 194 height 13
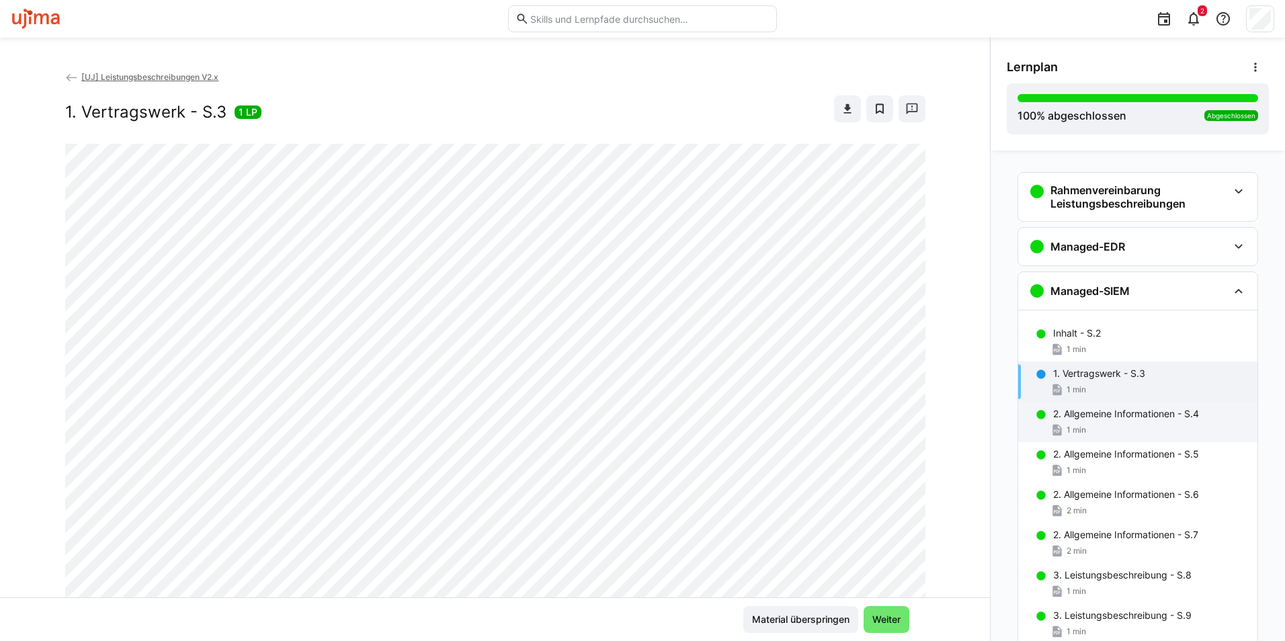
click at [1112, 411] on p "2. Allgemeine Informationen - S.4" at bounding box center [1126, 413] width 146 height 13
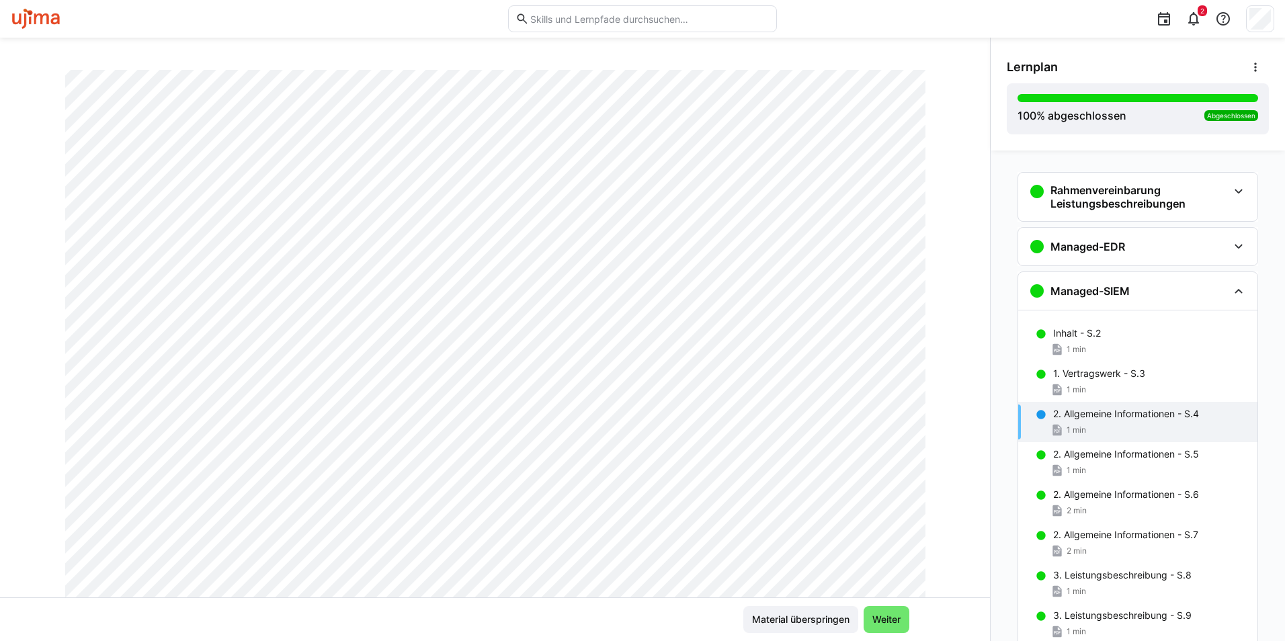
scroll to position [269, 0]
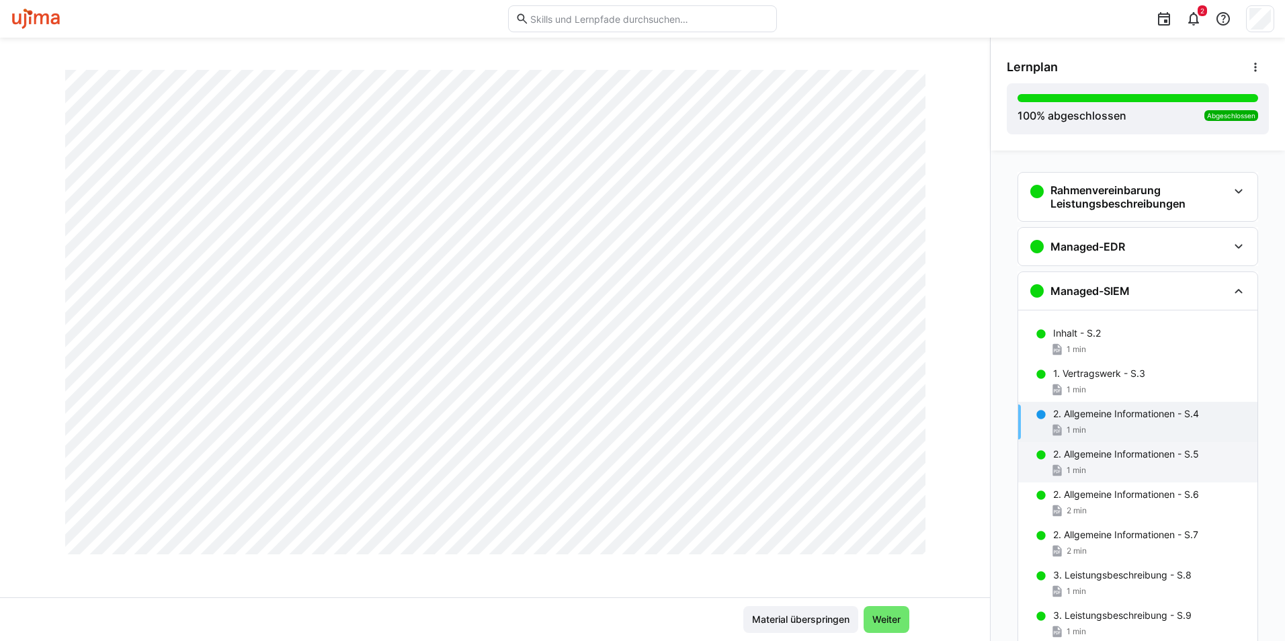
click at [1076, 449] on p "2. Allgemeine Informationen - S.5" at bounding box center [1126, 454] width 146 height 13
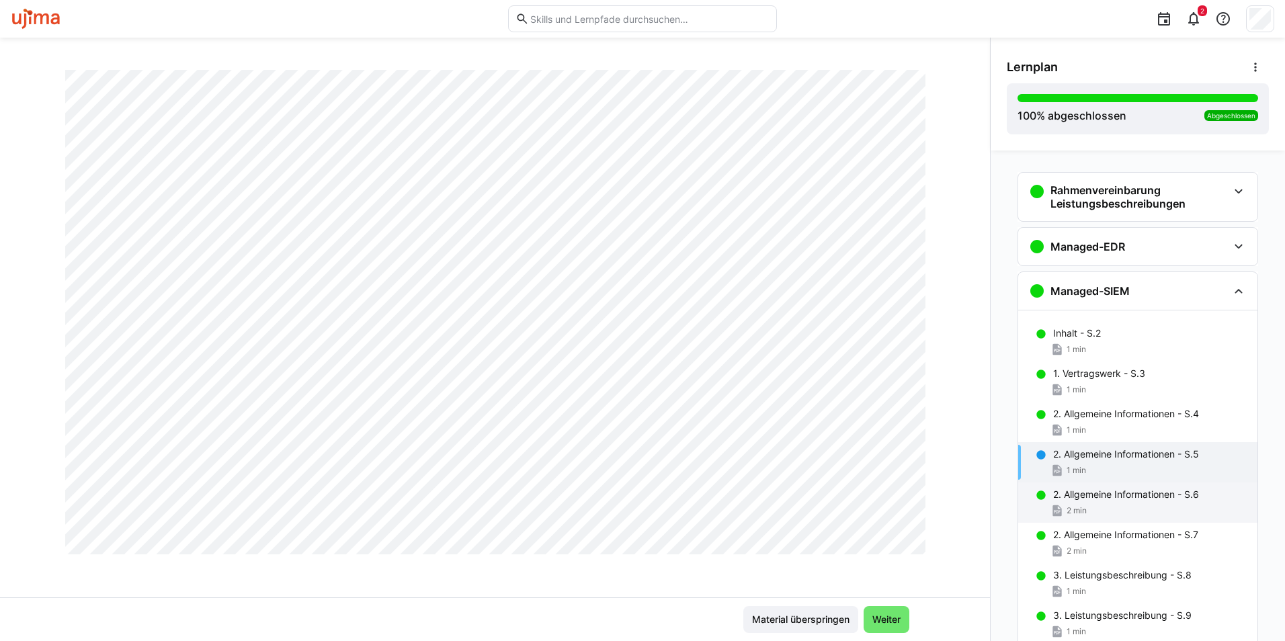
click at [1067, 489] on p "2. Allgemeine Informationen - S.6" at bounding box center [1126, 494] width 146 height 13
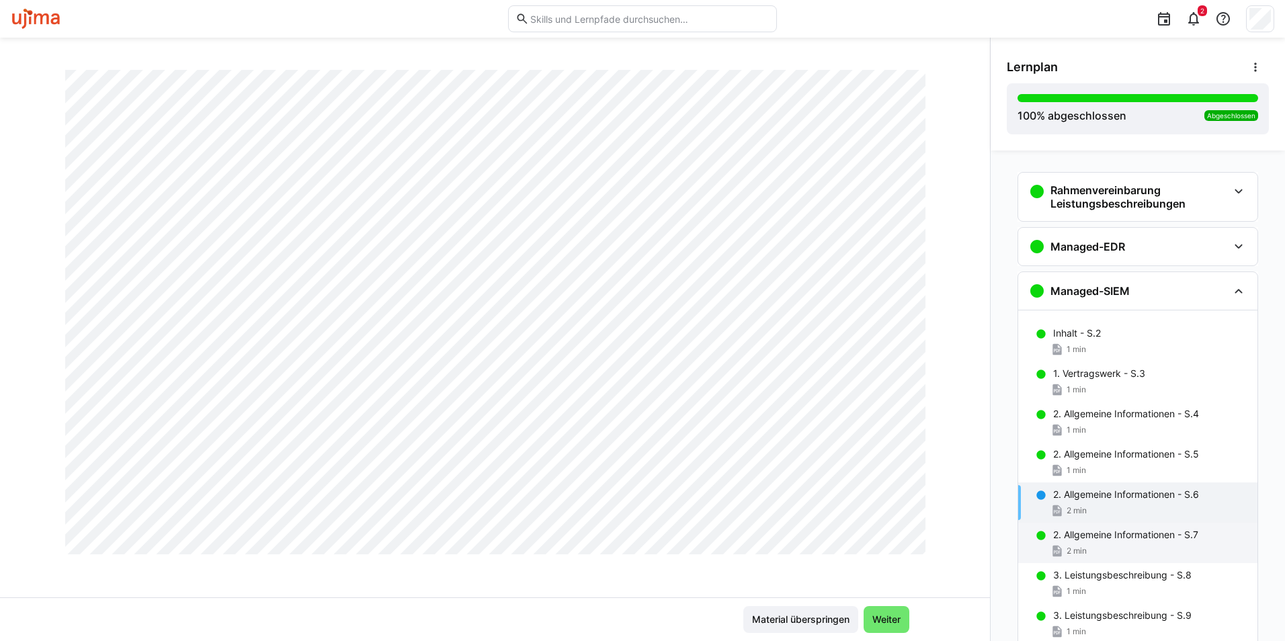
click at [1072, 527] on div "2. Allgemeine Informationen - S.7 2 min" at bounding box center [1137, 543] width 239 height 40
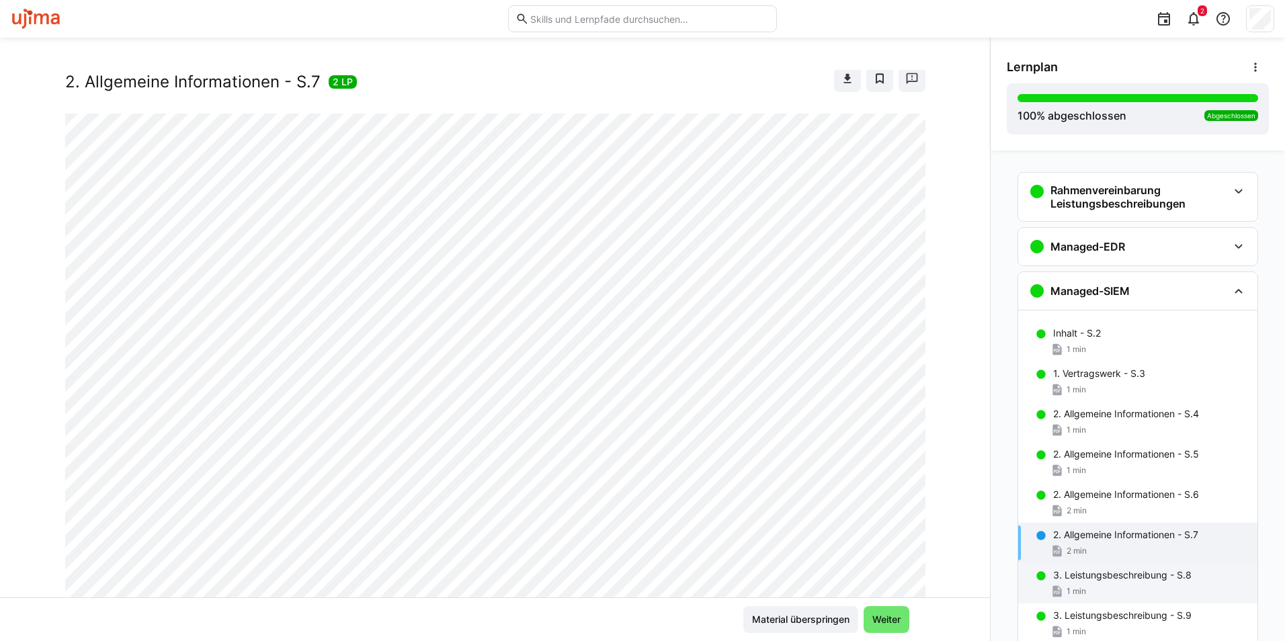
click at [1118, 564] on div "3. Leistungsbeschreibung - S.8 1 min" at bounding box center [1137, 583] width 239 height 40
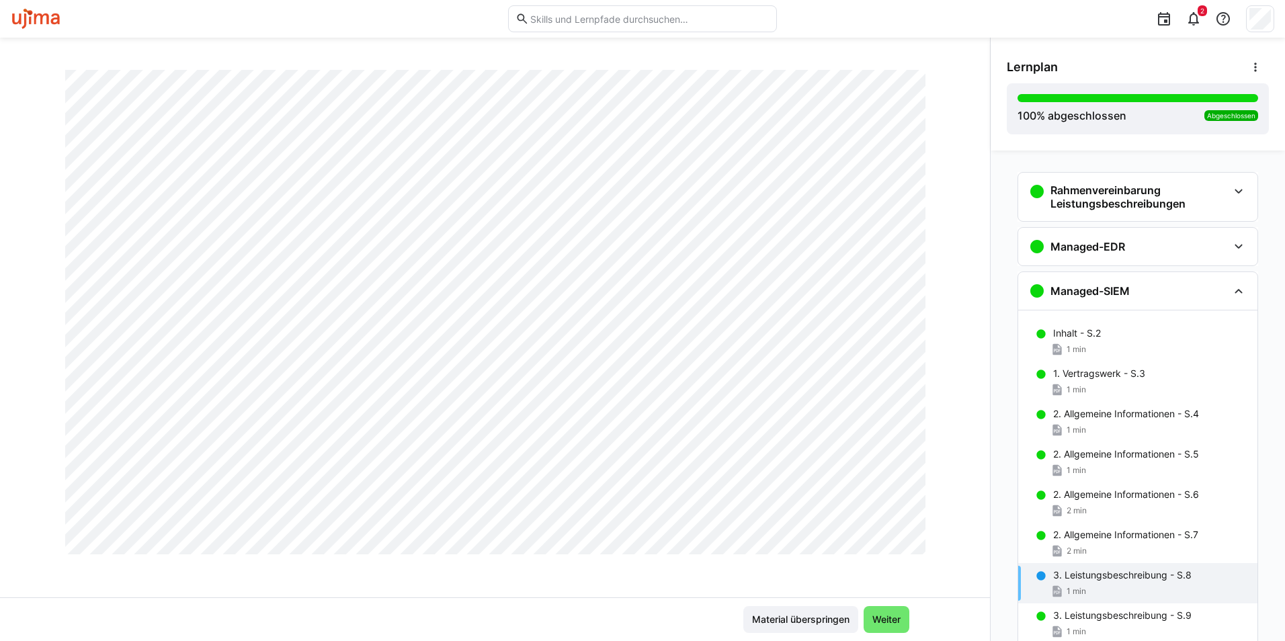
scroll to position [769, 0]
click at [1121, 566] on div "3. Leistungsbeschreibung - S.8 1 min" at bounding box center [1137, 583] width 239 height 40
click at [1120, 601] on div "3. Leistungsbeschreibung - S.8 1 min" at bounding box center [1137, 583] width 239 height 40
click at [1121, 607] on div "3. Leistungsbeschreibung - S.9 1 min" at bounding box center [1137, 623] width 239 height 40
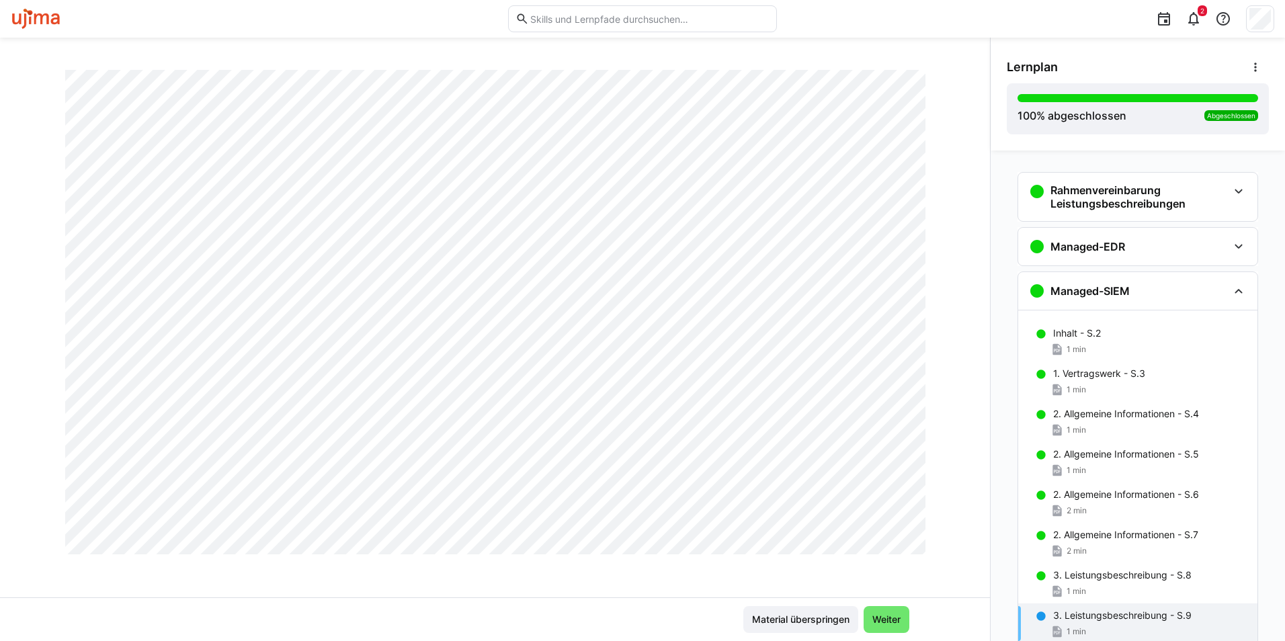
scroll to position [269, 0]
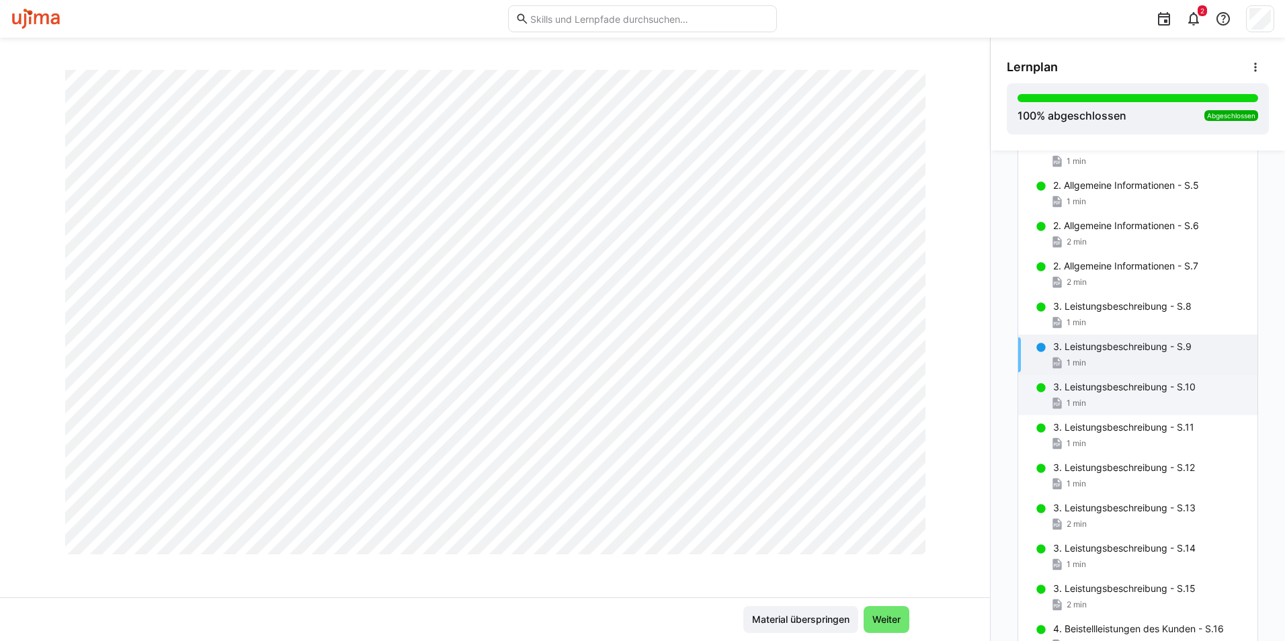
click at [1092, 408] on div "1 min" at bounding box center [1150, 402] width 194 height 13
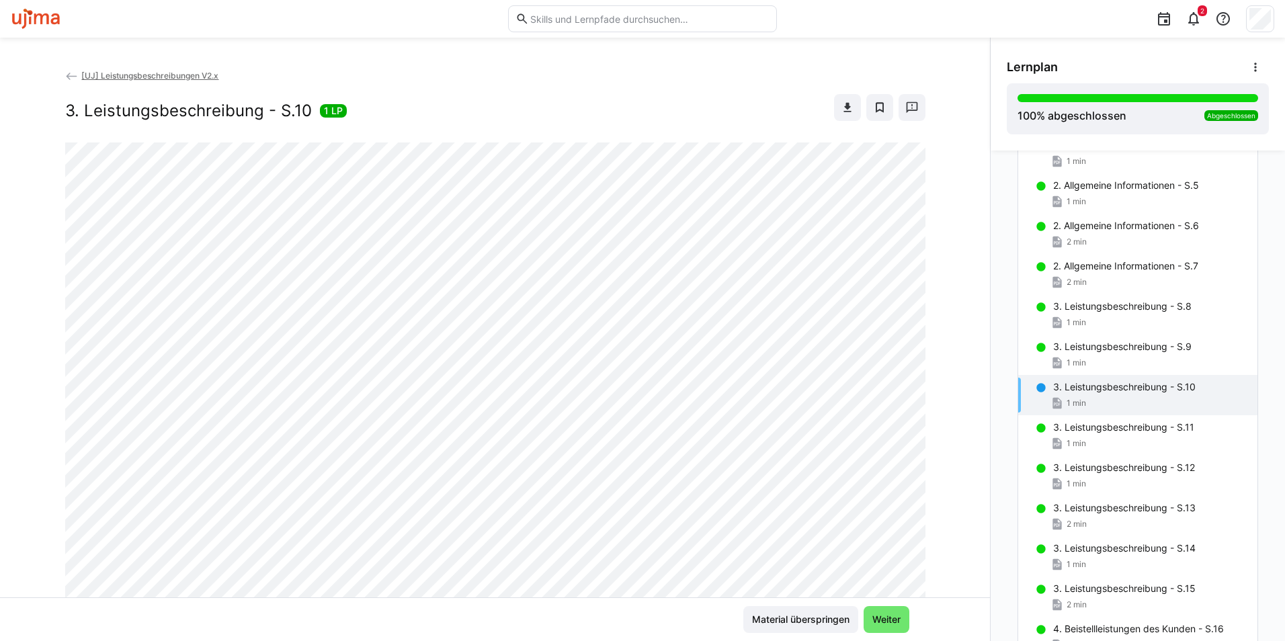
scroll to position [0, 0]
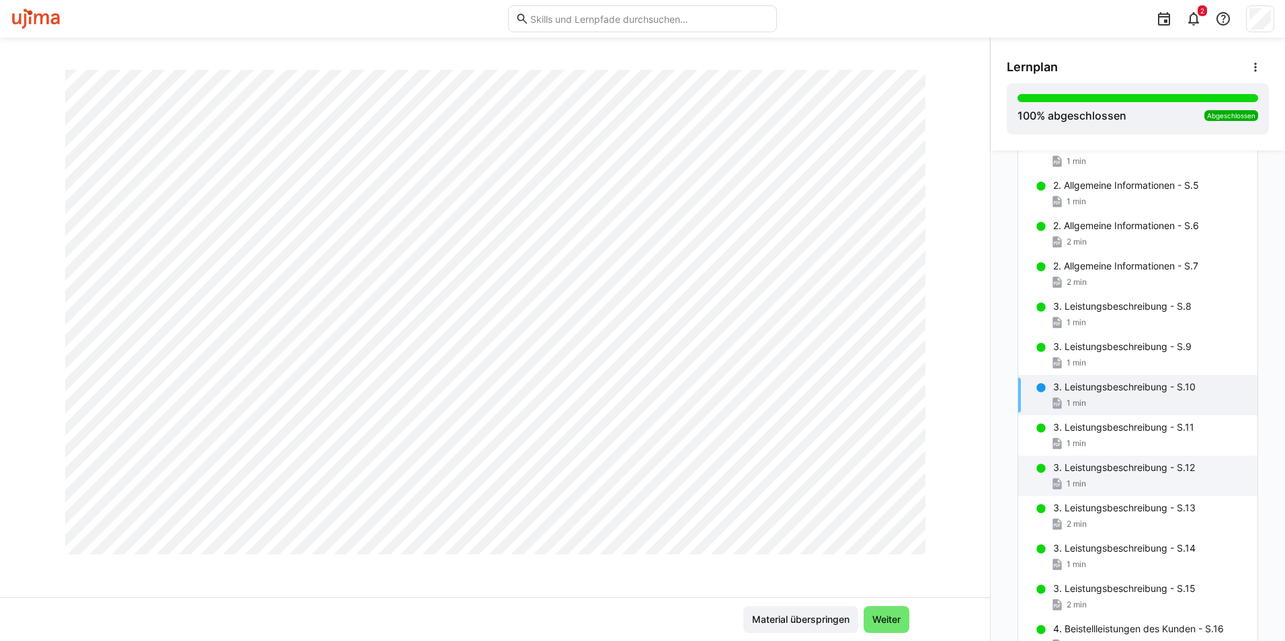
click at [1115, 482] on div "1 min" at bounding box center [1150, 483] width 194 height 13
click at [1118, 460] on div "3. Leistungsbeschreibung - S.12 1 min" at bounding box center [1137, 476] width 239 height 40
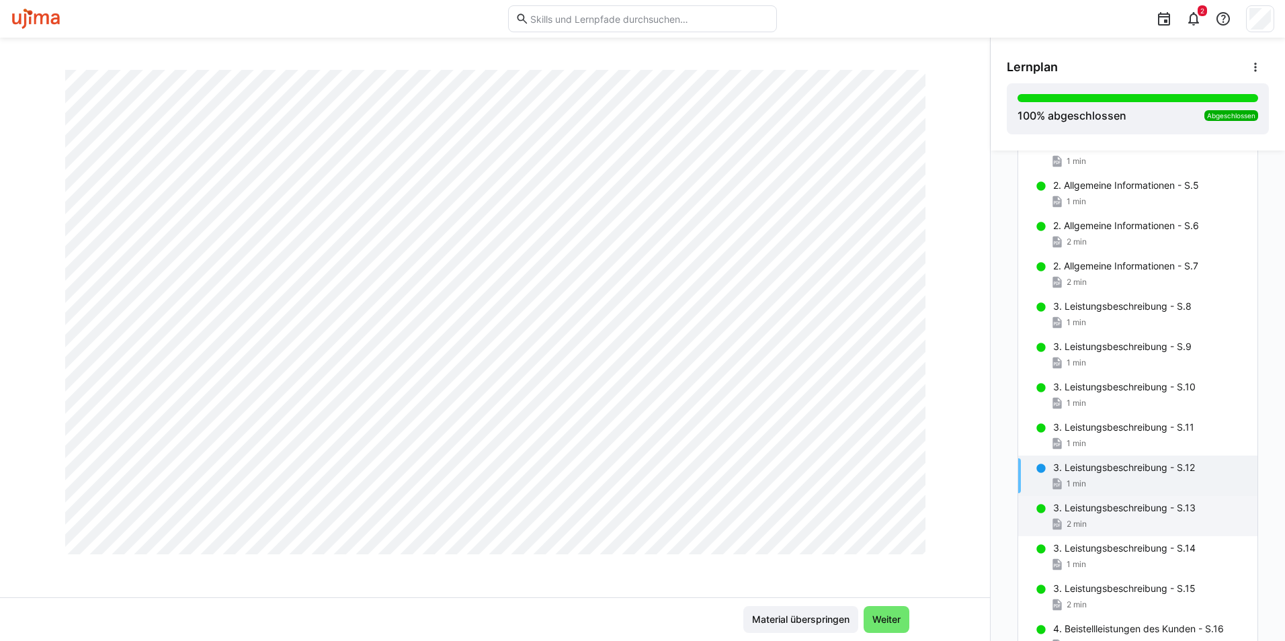
click at [1116, 506] on p "3. Leistungsbeschreibung - S.13" at bounding box center [1124, 507] width 142 height 13
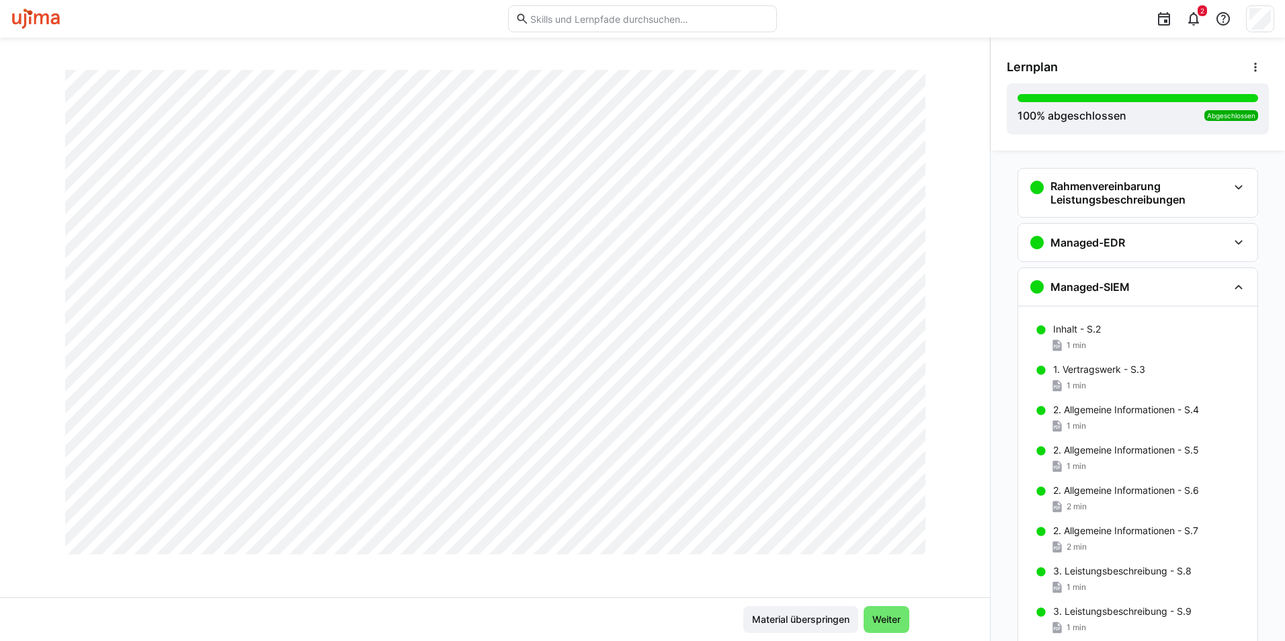
scroll to position [0, 0]
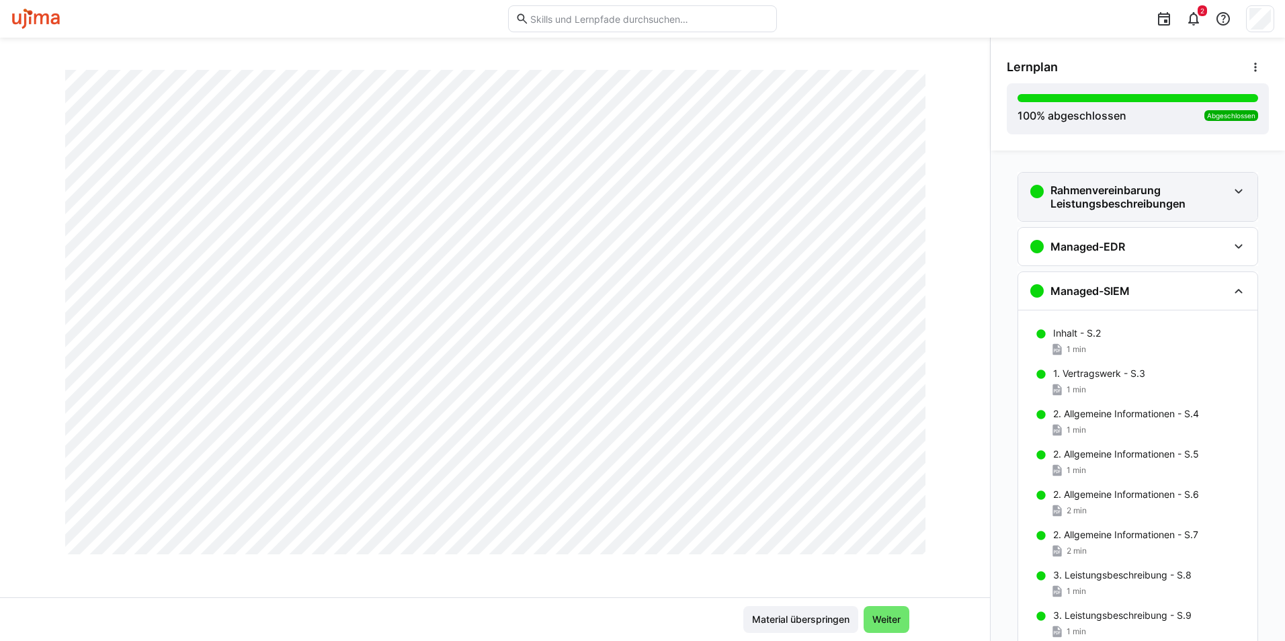
click at [1230, 196] on eds-icon at bounding box center [1238, 191] width 16 height 16
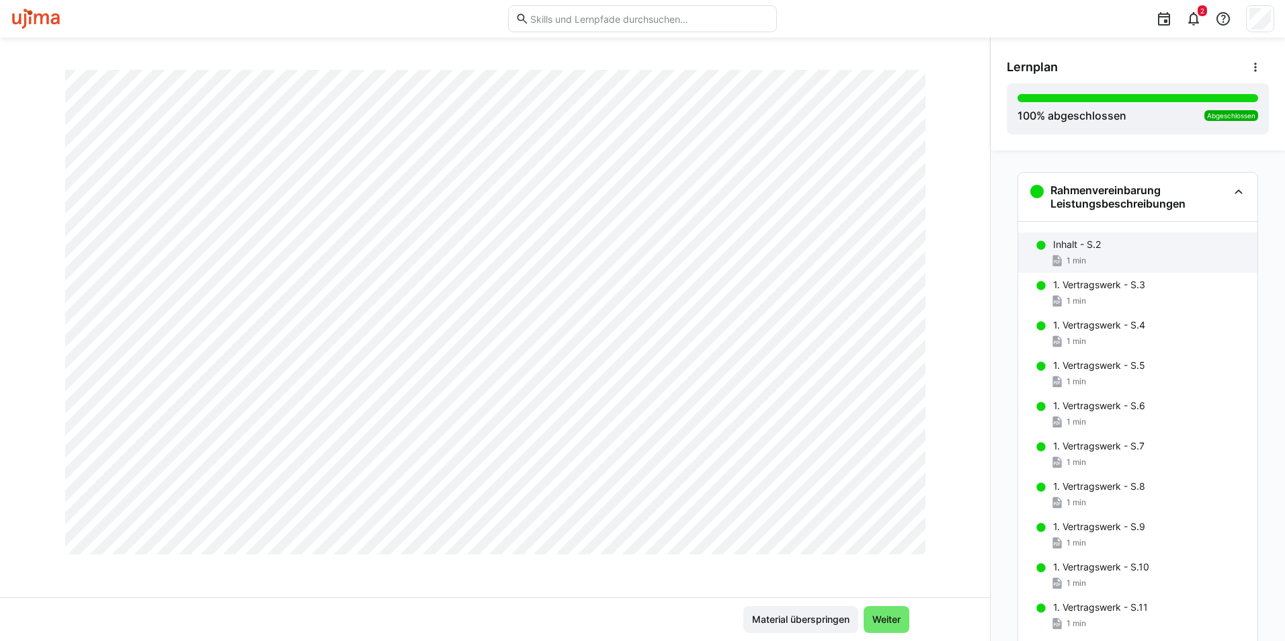
click at [1154, 249] on div "Inhalt - S.2" at bounding box center [1150, 244] width 194 height 13
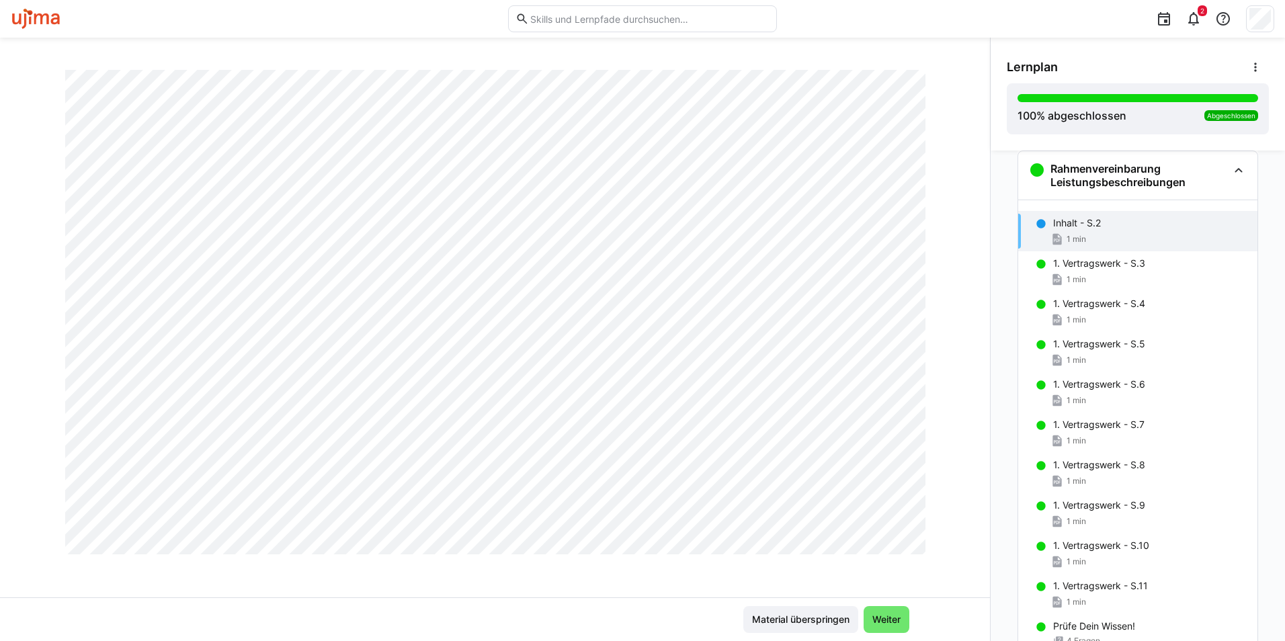
scroll to position [433, 0]
click at [1077, 391] on div "1. Vertragswerk - S.6 1 min" at bounding box center [1137, 392] width 239 height 40
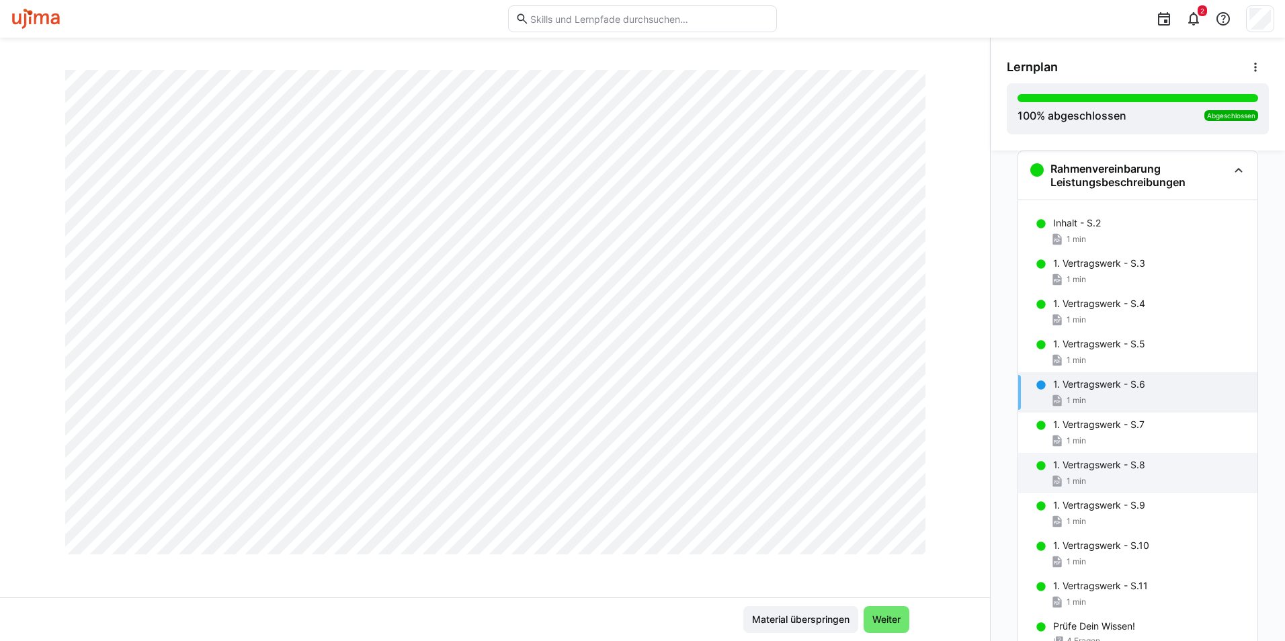
click at [1075, 463] on p "1. Vertragswerk - S.8" at bounding box center [1099, 464] width 92 height 13
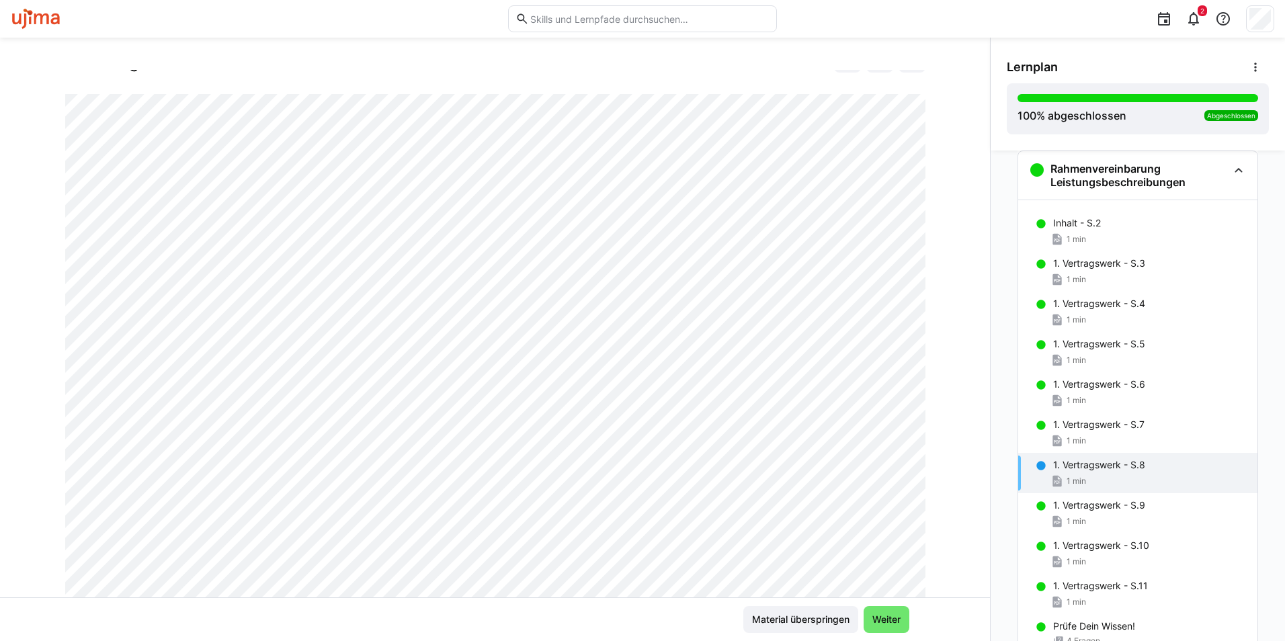
scroll to position [0, 0]
